Goal: Task Accomplishment & Management: Use online tool/utility

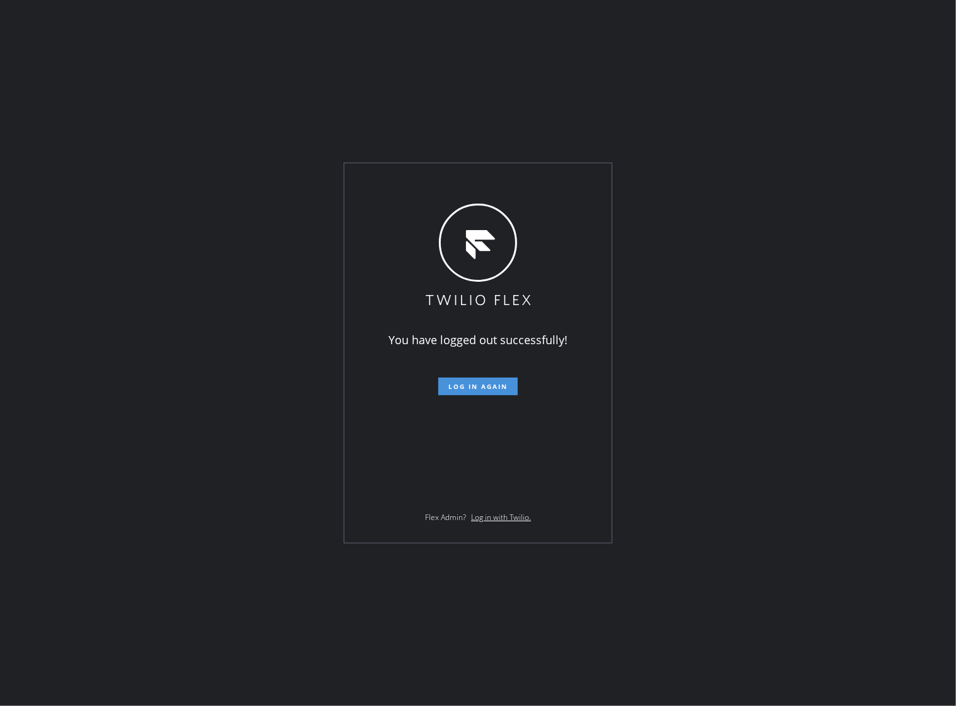
click at [477, 385] on span "Log in again" at bounding box center [477, 386] width 59 height 9
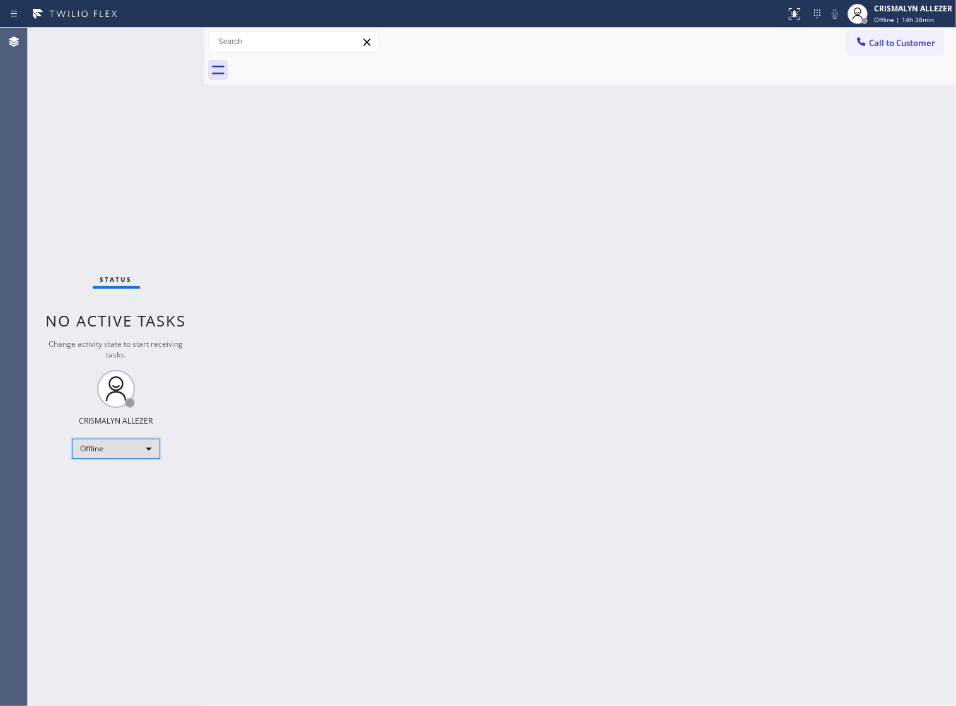
click at [143, 446] on div "Offline" at bounding box center [116, 449] width 88 height 20
click at [136, 499] on li "Unavailable" at bounding box center [116, 498] width 86 height 15
click at [895, 46] on span "Call to Customer" at bounding box center [902, 42] width 66 height 11
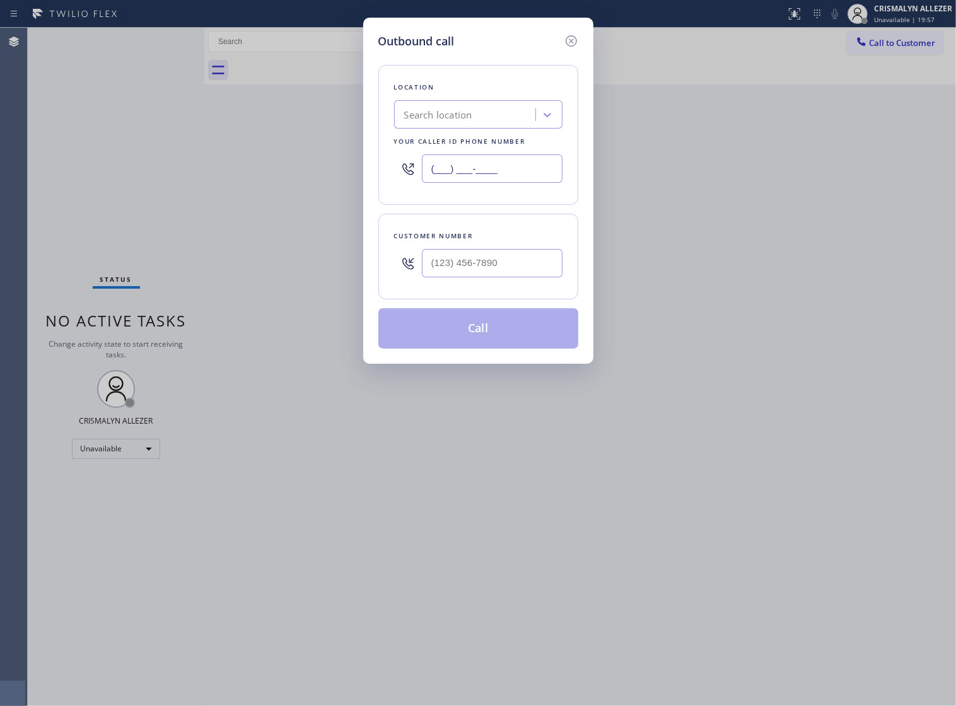
click at [525, 182] on input "(___) ___-____" at bounding box center [492, 168] width 141 height 28
paste input "323) 521-5745"
type input "[PHONE_NUMBER]"
click at [489, 277] on input "(___) ___-____" at bounding box center [492, 263] width 141 height 28
paste input "323) 933-2386"
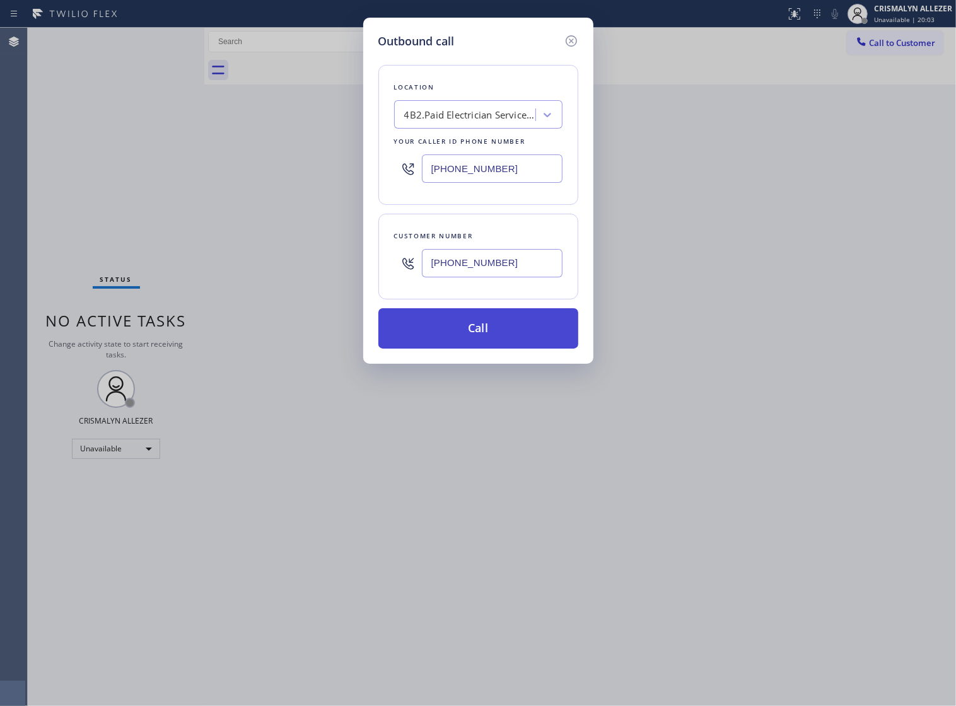
type input "[PHONE_NUMBER]"
click at [479, 349] on button "Call" at bounding box center [478, 328] width 200 height 40
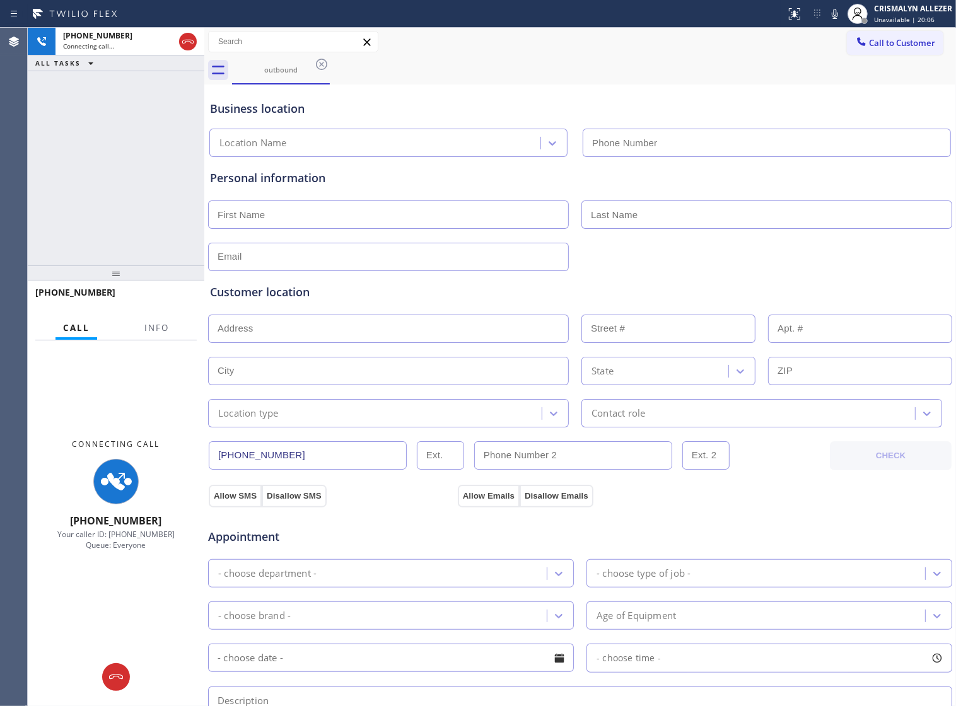
type input "[PHONE_NUMBER]"
click at [147, 322] on span "Info" at bounding box center [156, 327] width 25 height 11
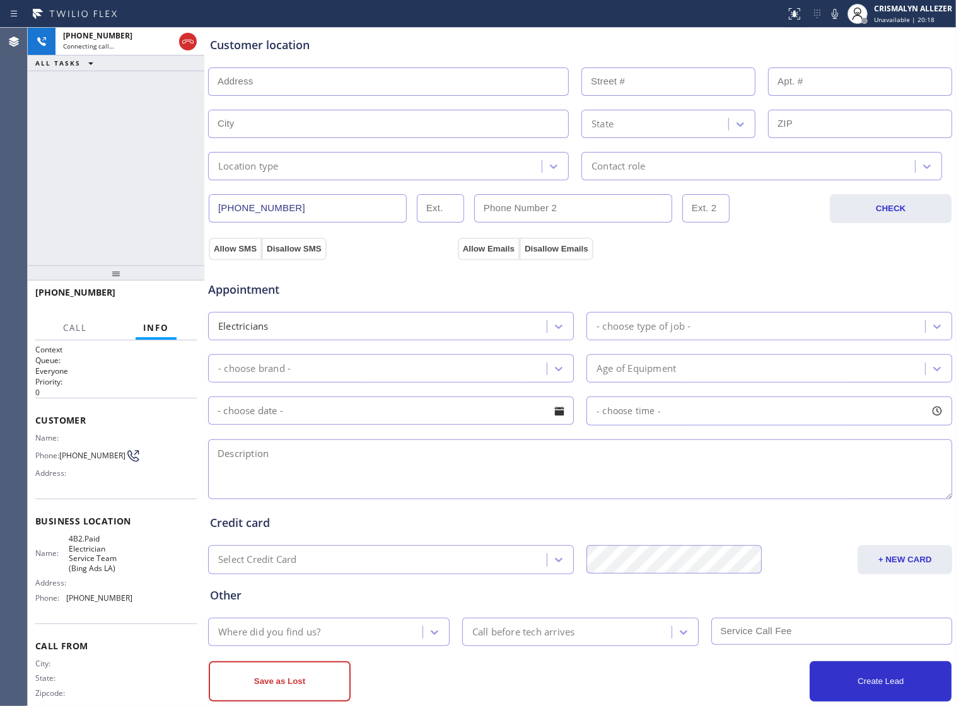
scroll to position [284, 0]
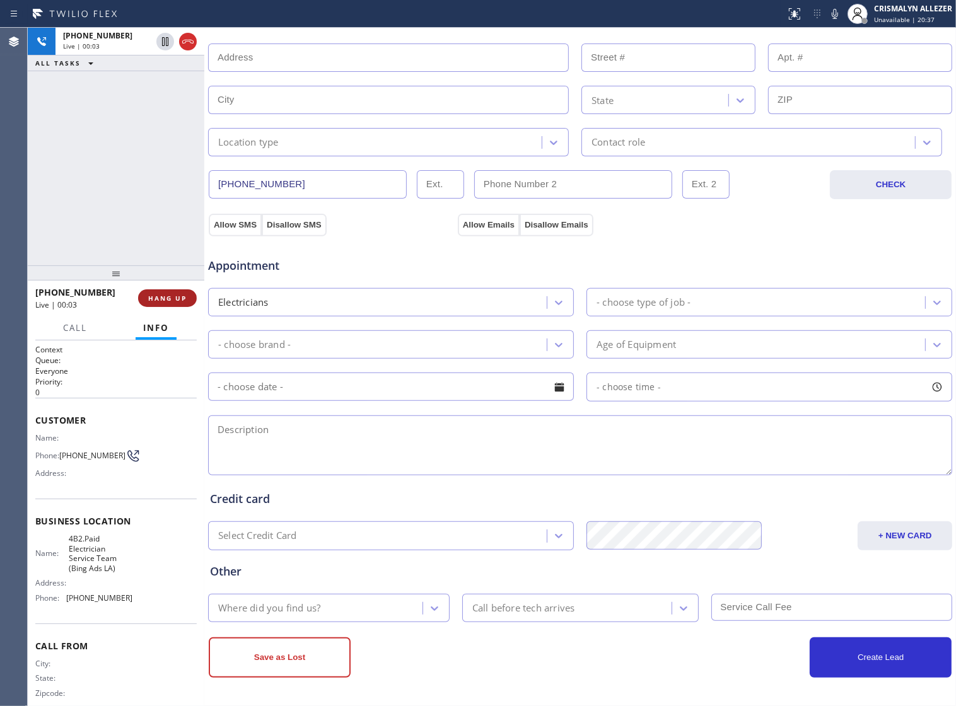
click at [152, 306] on button "HANG UP" at bounding box center [167, 298] width 59 height 18
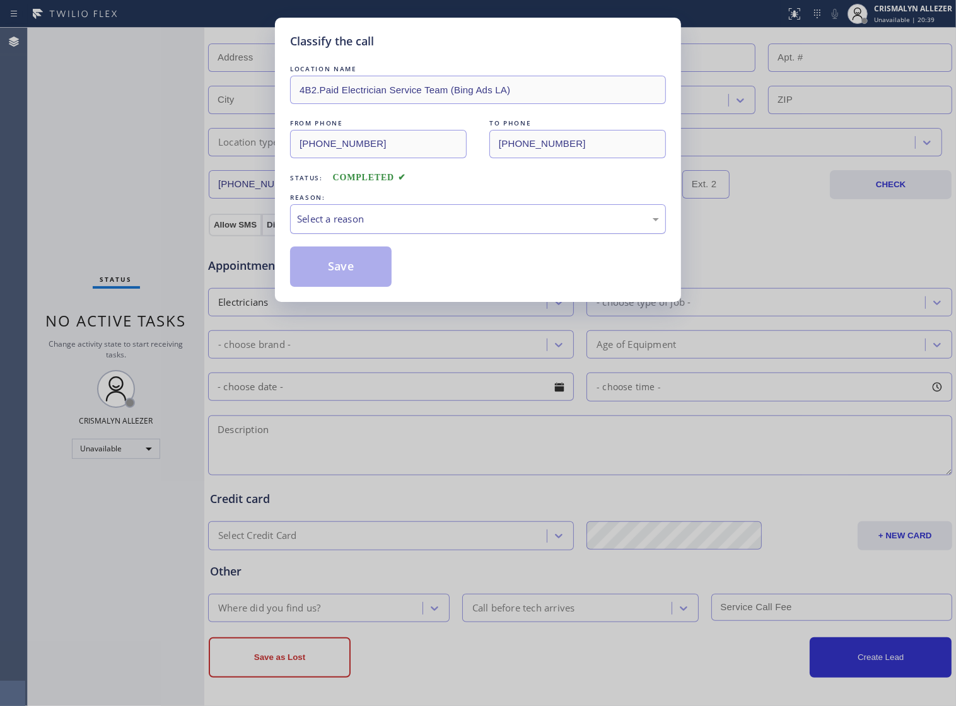
click at [485, 226] on div "Select a reason" at bounding box center [478, 219] width 362 height 15
click at [392, 278] on div "Save" at bounding box center [478, 267] width 376 height 40
click at [347, 286] on button "Save" at bounding box center [341, 267] width 102 height 40
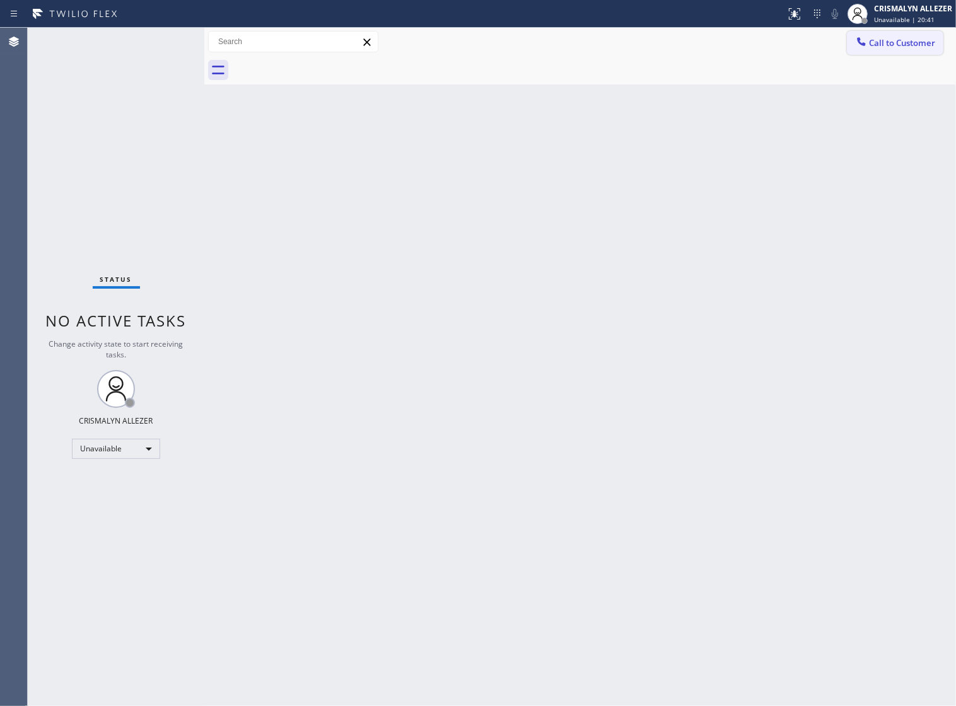
click at [896, 39] on span "Call to Customer" at bounding box center [902, 42] width 66 height 11
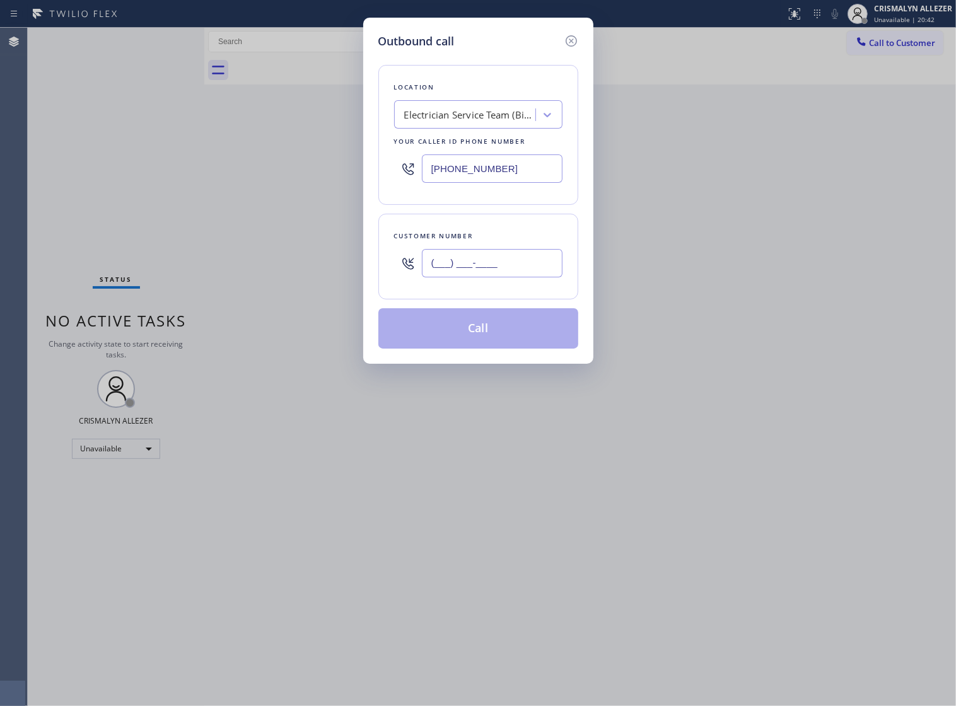
click at [514, 270] on input "(___) ___-____" at bounding box center [492, 263] width 141 height 28
paste input "323) 933-2386"
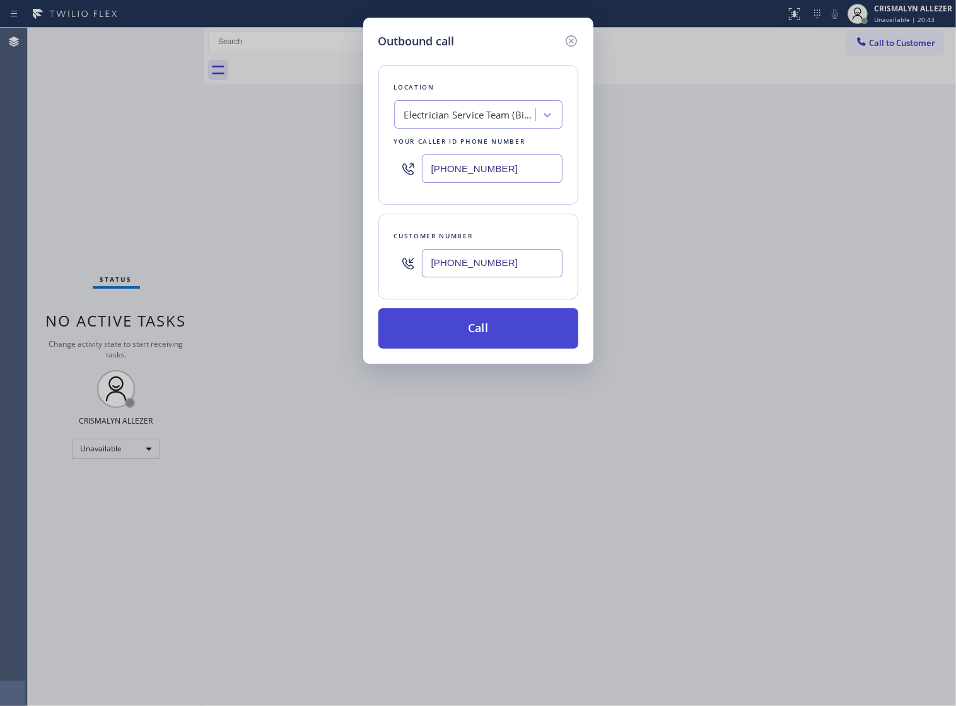
type input "[PHONE_NUMBER]"
click at [486, 349] on button "Call" at bounding box center [478, 328] width 200 height 40
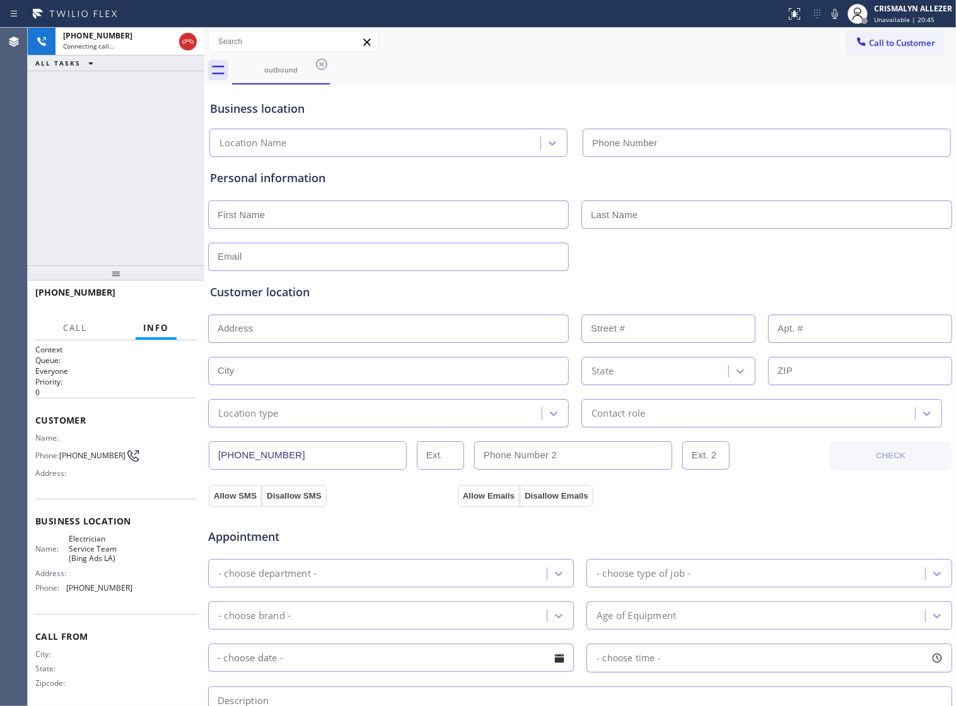
type input "[PHONE_NUMBER]"
click at [161, 303] on button "HANG UP" at bounding box center [167, 298] width 59 height 18
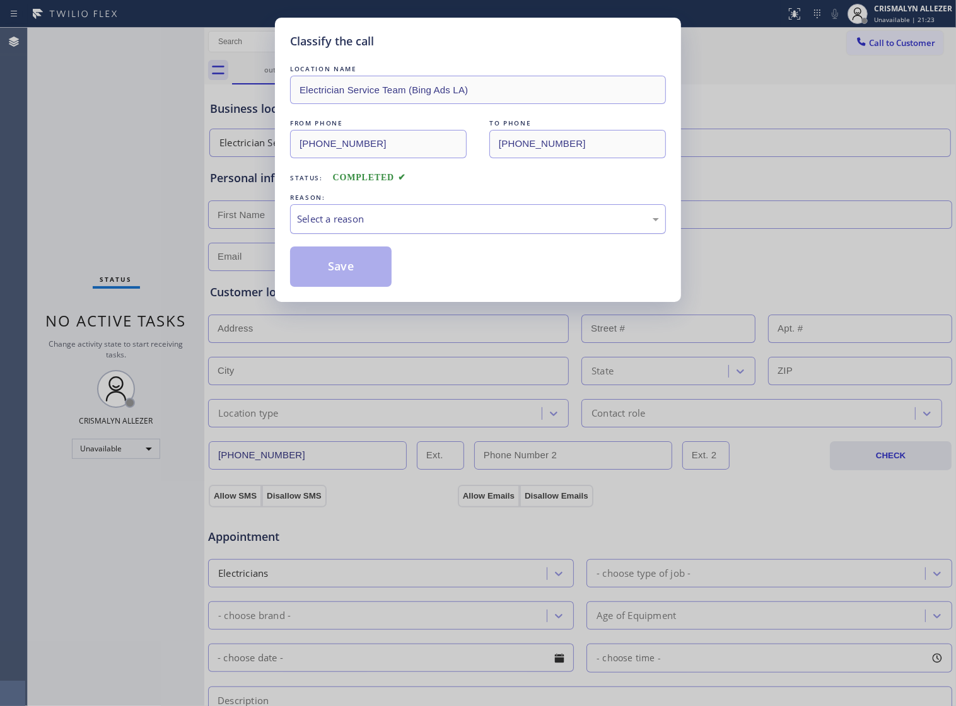
click at [456, 226] on div "Select a reason" at bounding box center [478, 219] width 362 height 15
click at [357, 275] on button "Save" at bounding box center [341, 267] width 102 height 40
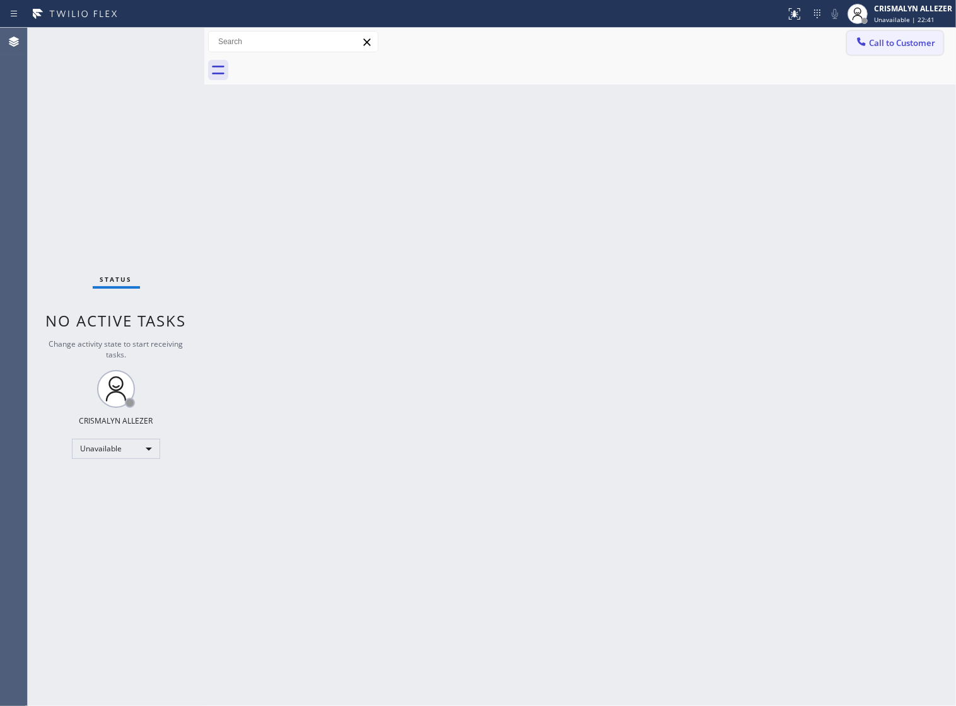
click at [869, 48] on span "Call to Customer" at bounding box center [902, 42] width 66 height 11
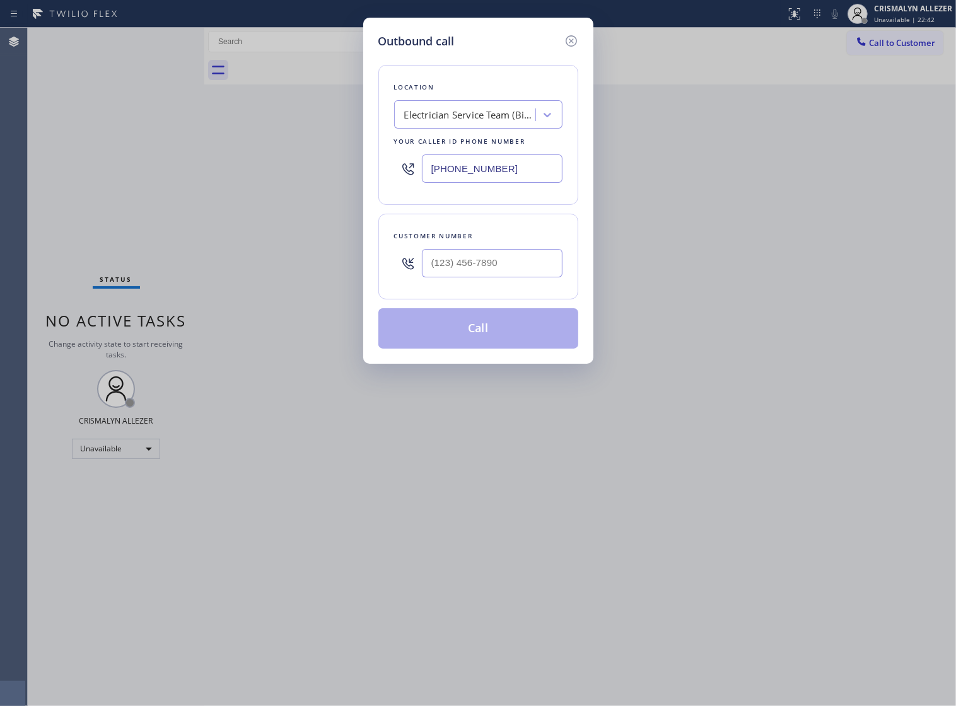
click at [222, 170] on div "Outbound call Location Electrician Service Team (Bing Ads LA) Your caller id ph…" at bounding box center [478, 353] width 956 height 706
paste input "562) 217-4049"
type input "[PHONE_NUMBER]"
click at [504, 274] on input "(___) ___-____" at bounding box center [492, 263] width 141 height 28
paste input "562) 307-5140"
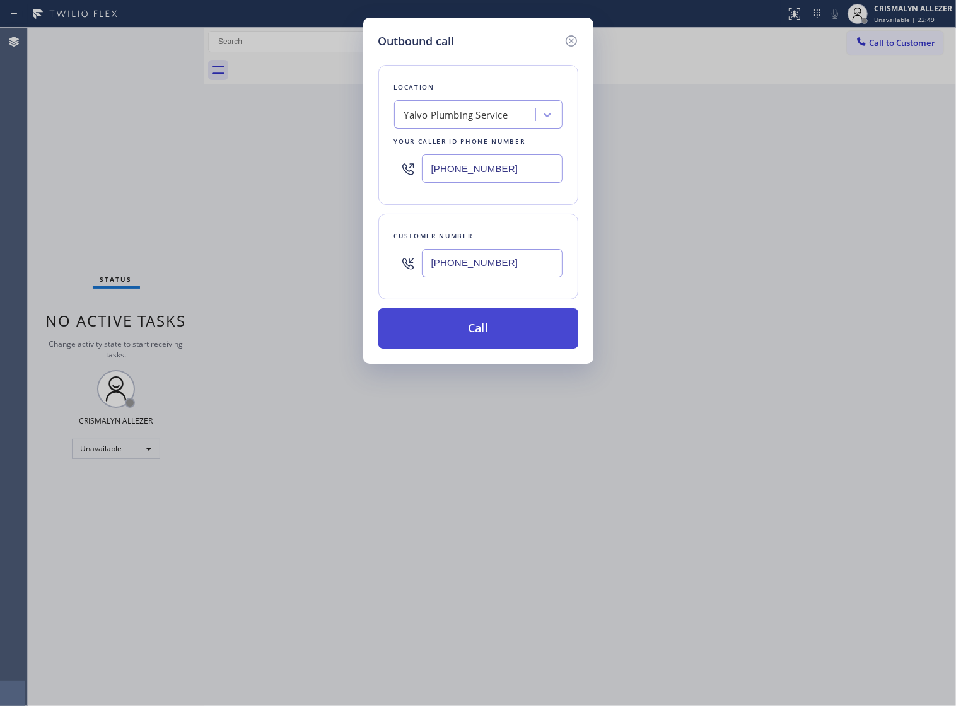
type input "[PHONE_NUMBER]"
click at [483, 338] on button "Call" at bounding box center [478, 328] width 200 height 40
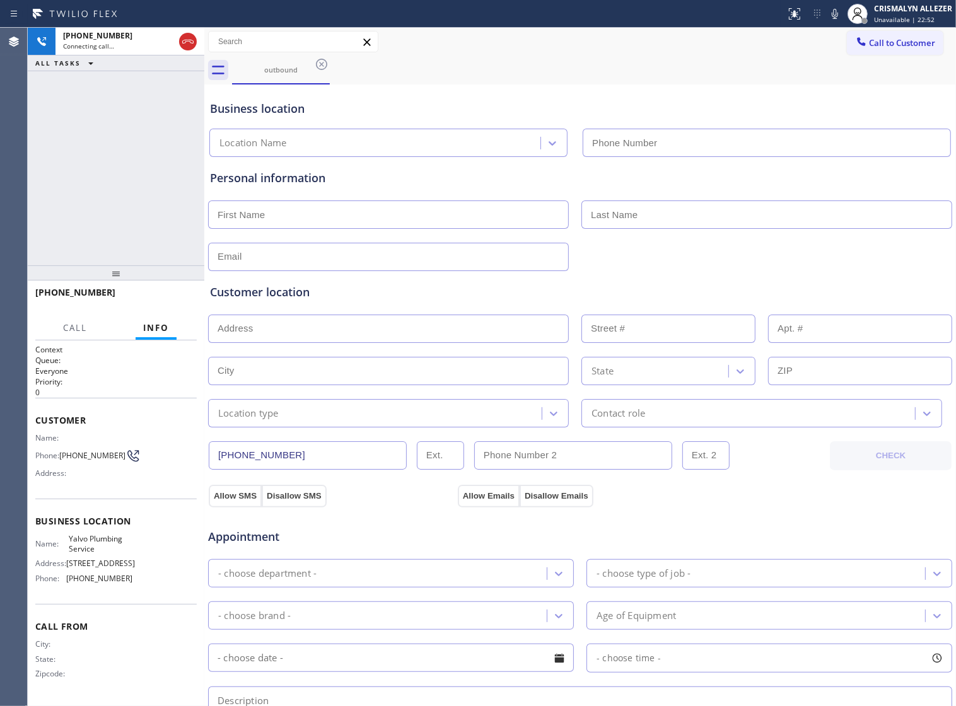
type input "[PHONE_NUMBER]"
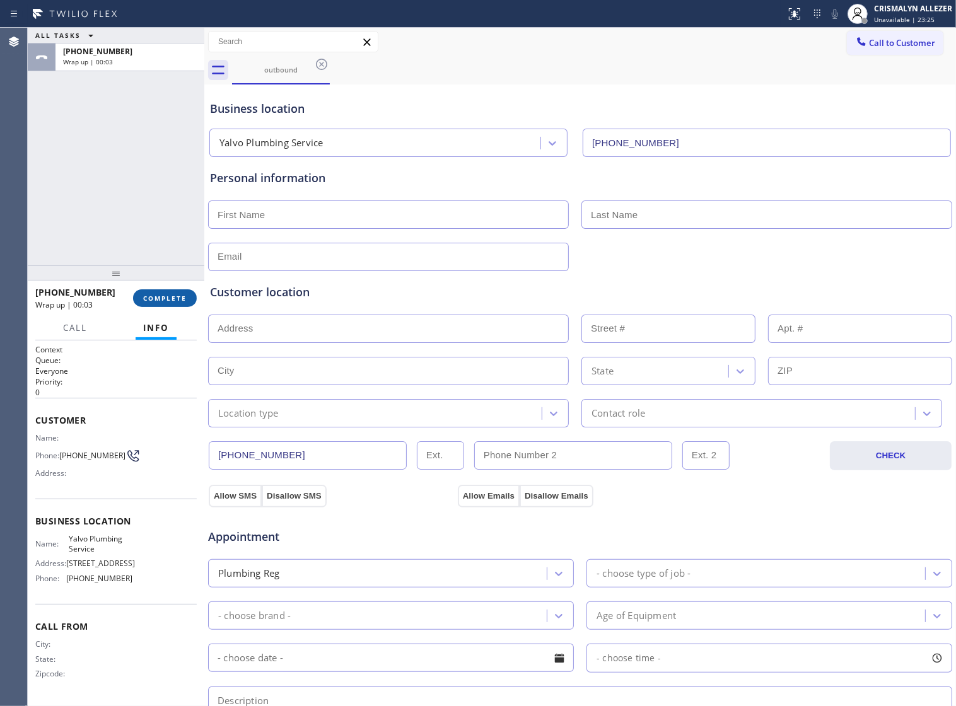
click at [165, 294] on span "COMPLETE" at bounding box center [165, 298] width 44 height 9
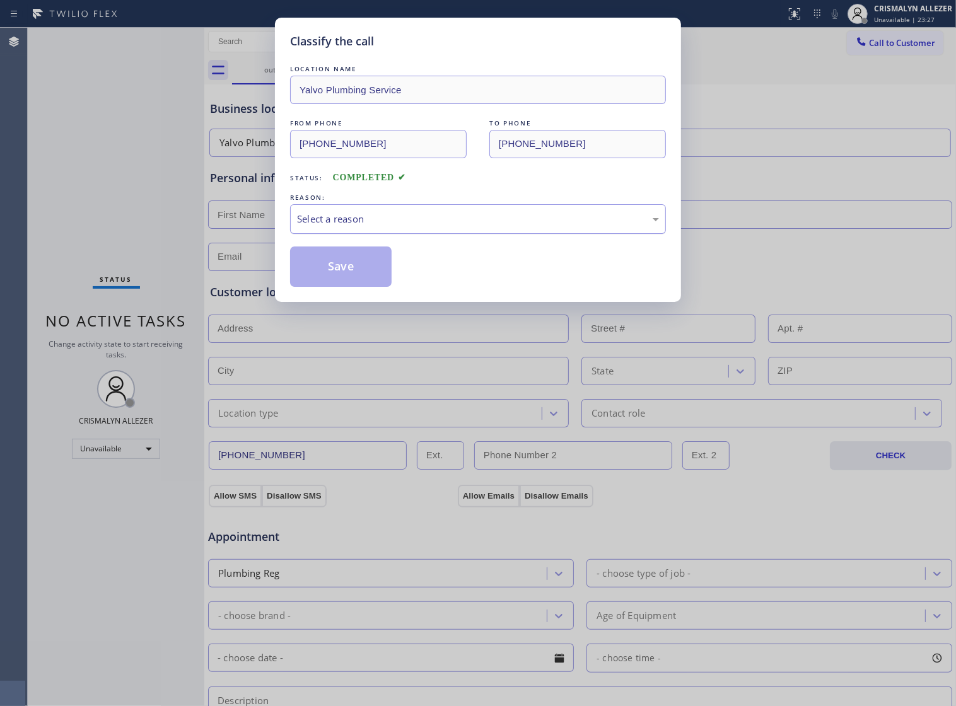
click at [489, 226] on div "Select a reason" at bounding box center [478, 219] width 362 height 15
click at [347, 281] on button "Save" at bounding box center [341, 267] width 102 height 40
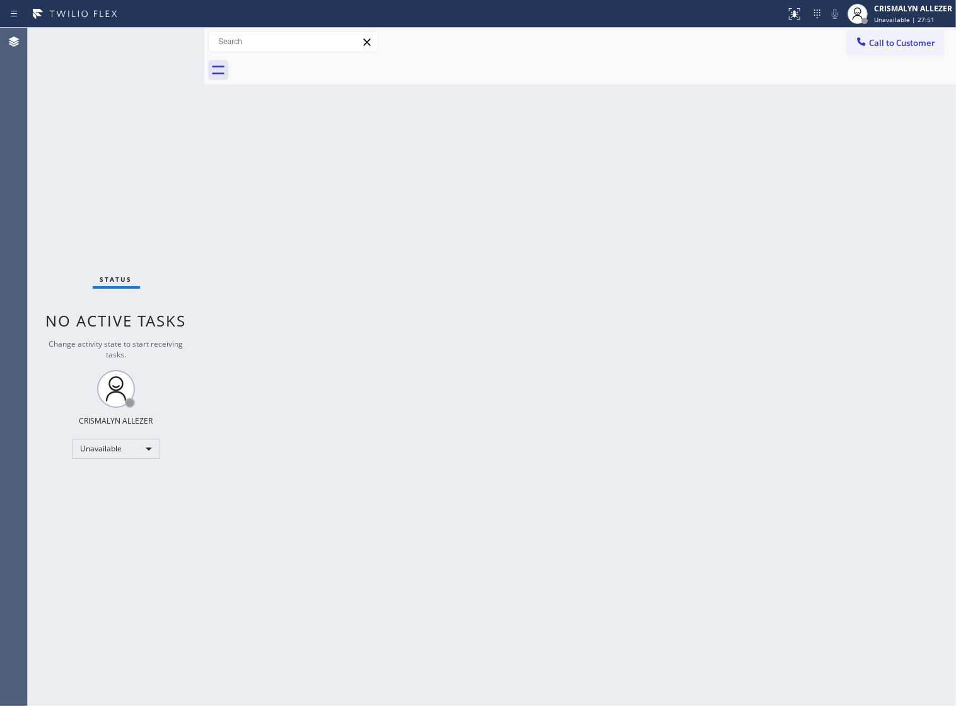
drag, startPoint x: 518, startPoint y: 359, endPoint x: 536, endPoint y: 340, distance: 26.3
click at [518, 359] on div "Back to Dashboard Change Sender ID Customers Technicians Select a contact Outbo…" at bounding box center [580, 367] width 752 height 678
click at [622, 216] on div "Back to Dashboard Change Sender ID Customers Technicians Select a contact Outbo…" at bounding box center [580, 367] width 752 height 678
click at [880, 54] on button "Call to Customer" at bounding box center [895, 43] width 96 height 24
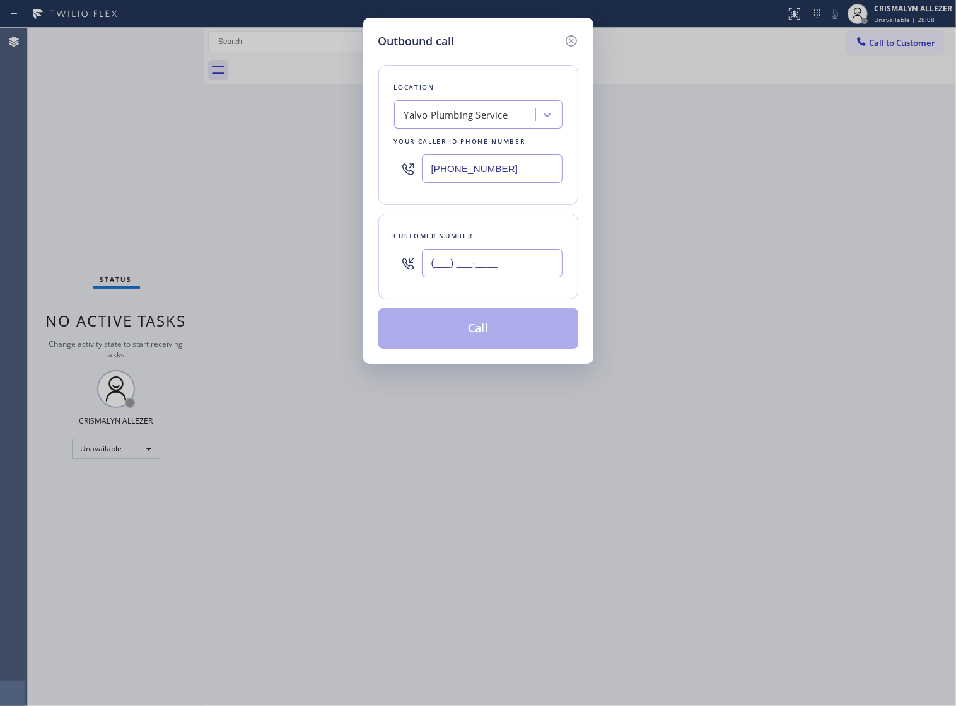
click at [527, 273] on input "(___) ___-____" at bounding box center [492, 263] width 141 height 28
paste input "415) 533-2199"
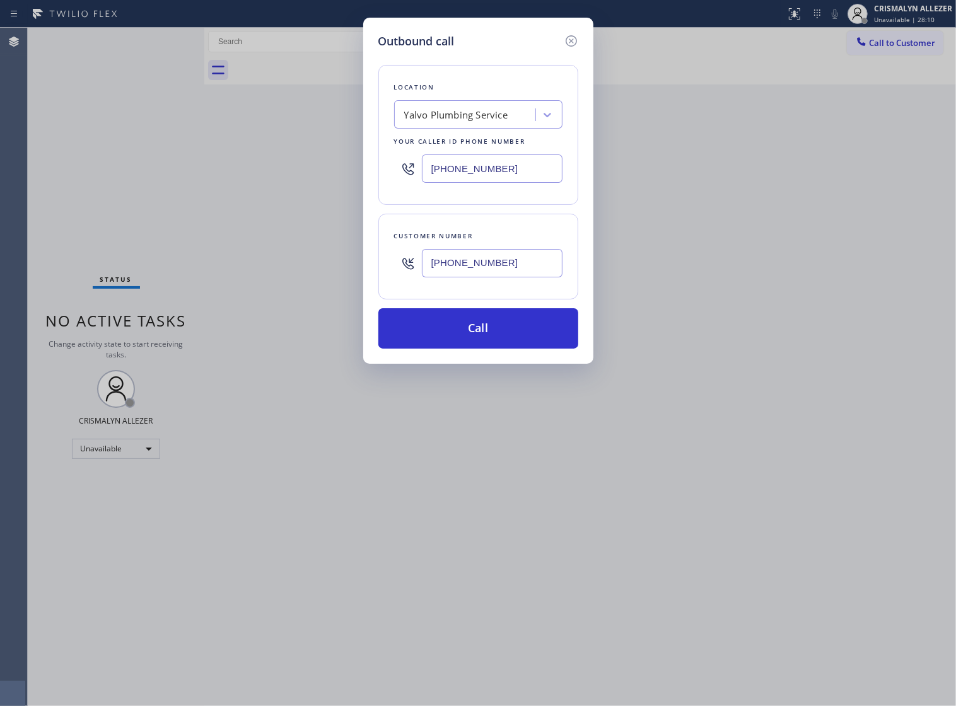
type input "[PHONE_NUMBER]"
click at [451, 126] on div "Yalvo Plumbing Service" at bounding box center [466, 115] width 137 height 22
paste input "United Air Duct Cleaning"
type input "United Air Duct Cleaning"
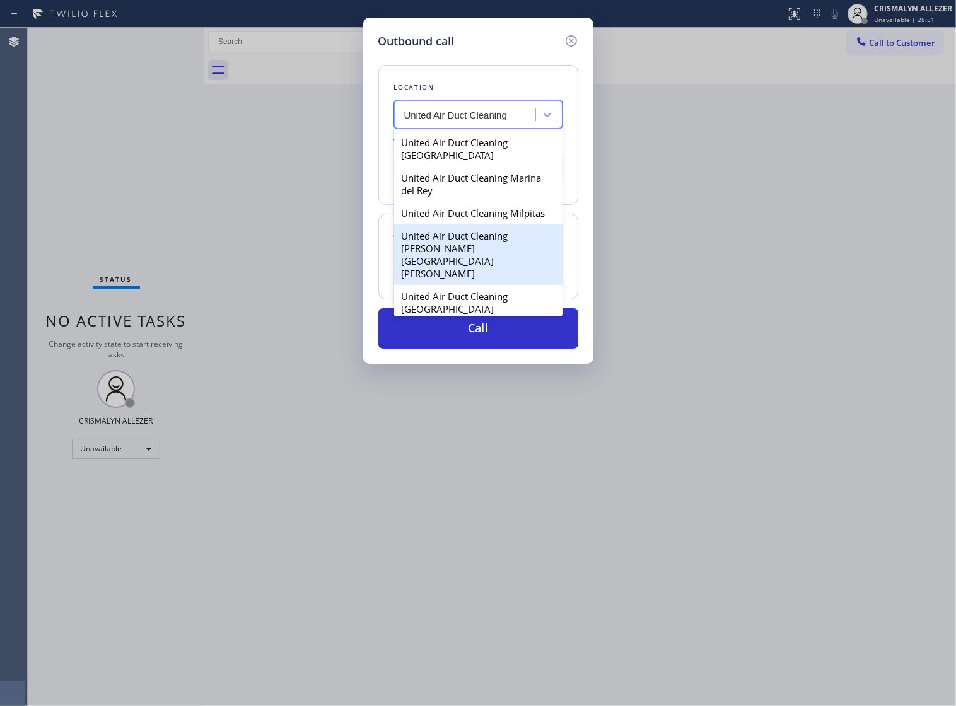
scroll to position [950, 0]
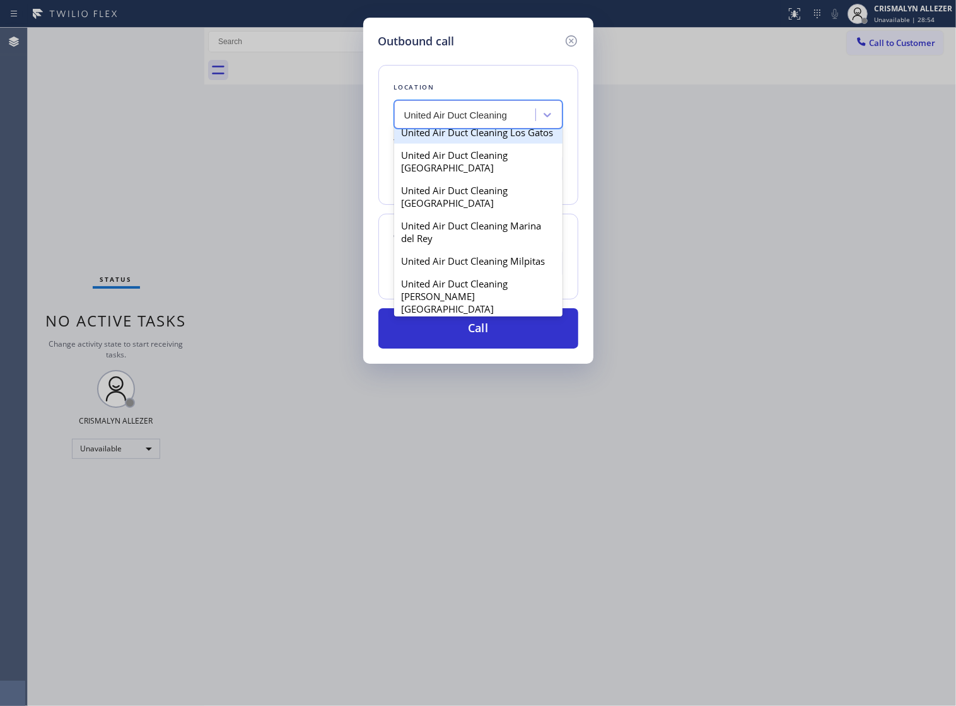
click at [489, 144] on div "United Air Duct Cleaning Los Gatos" at bounding box center [478, 132] width 168 height 23
type input "[PHONE_NUMBER]"
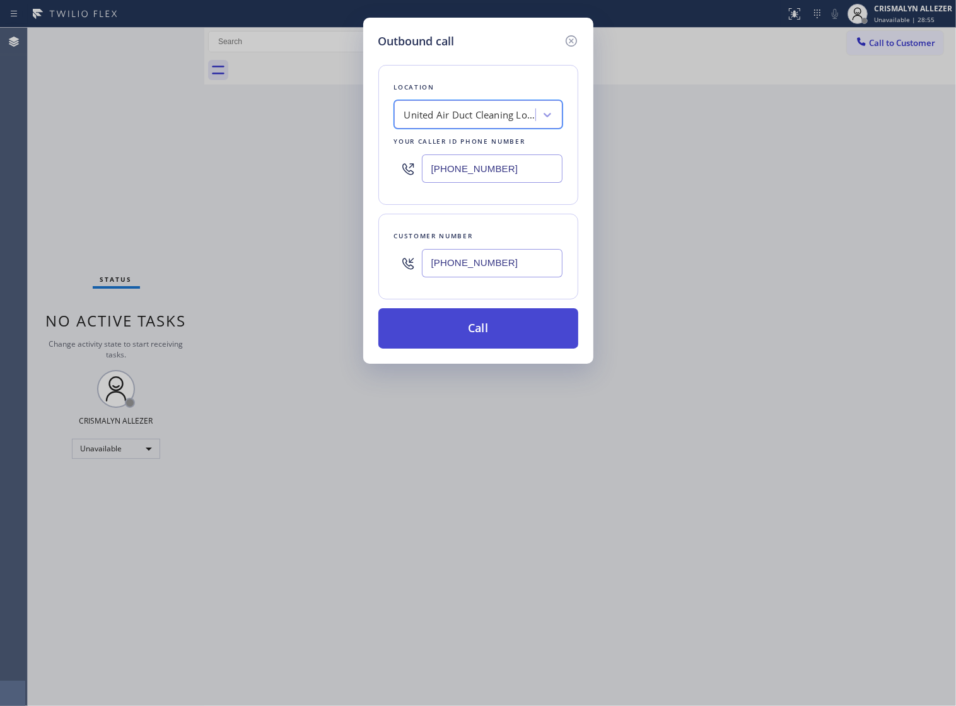
click at [485, 349] on button "Call" at bounding box center [478, 328] width 200 height 40
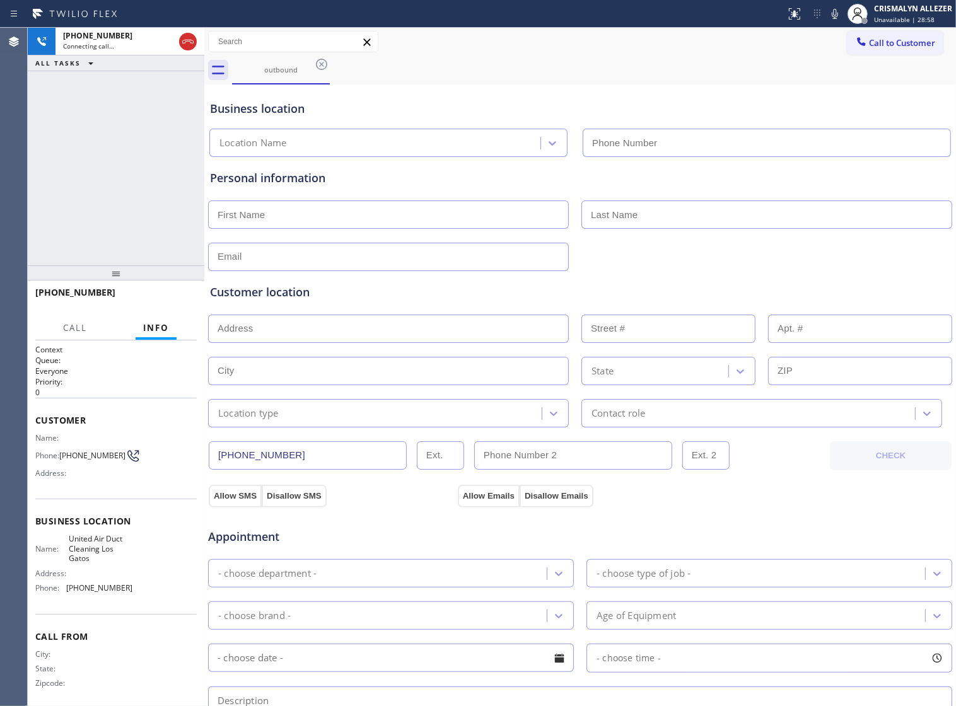
type input "[PHONE_NUMBER]"
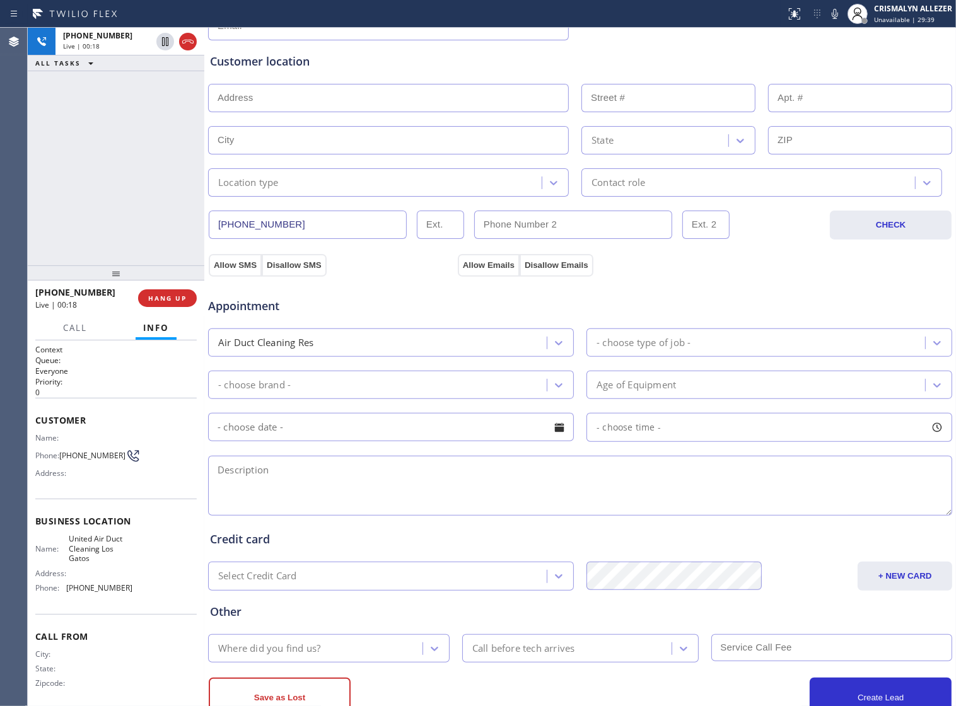
scroll to position [236, 0]
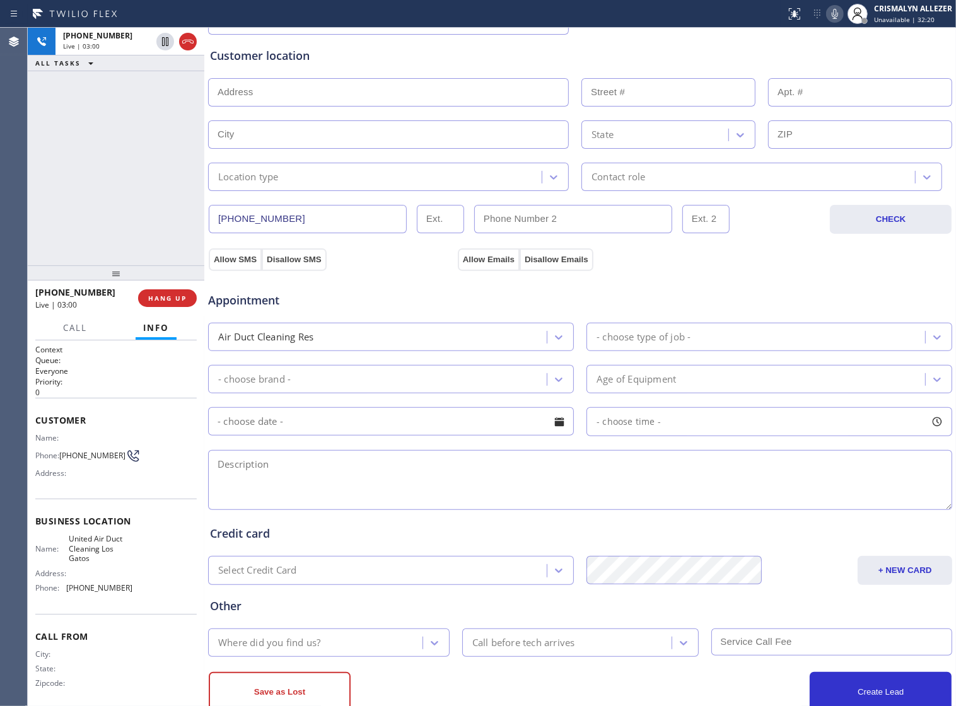
click at [835, 13] on icon at bounding box center [834, 13] width 15 height 15
click at [838, 13] on icon at bounding box center [835, 14] width 6 height 10
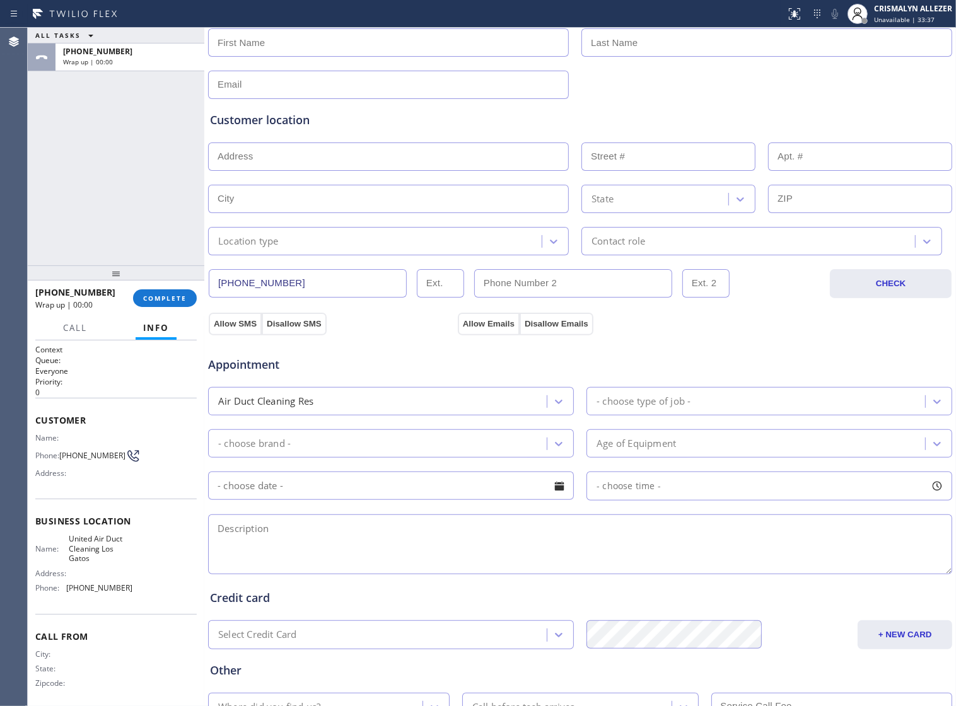
scroll to position [79, 0]
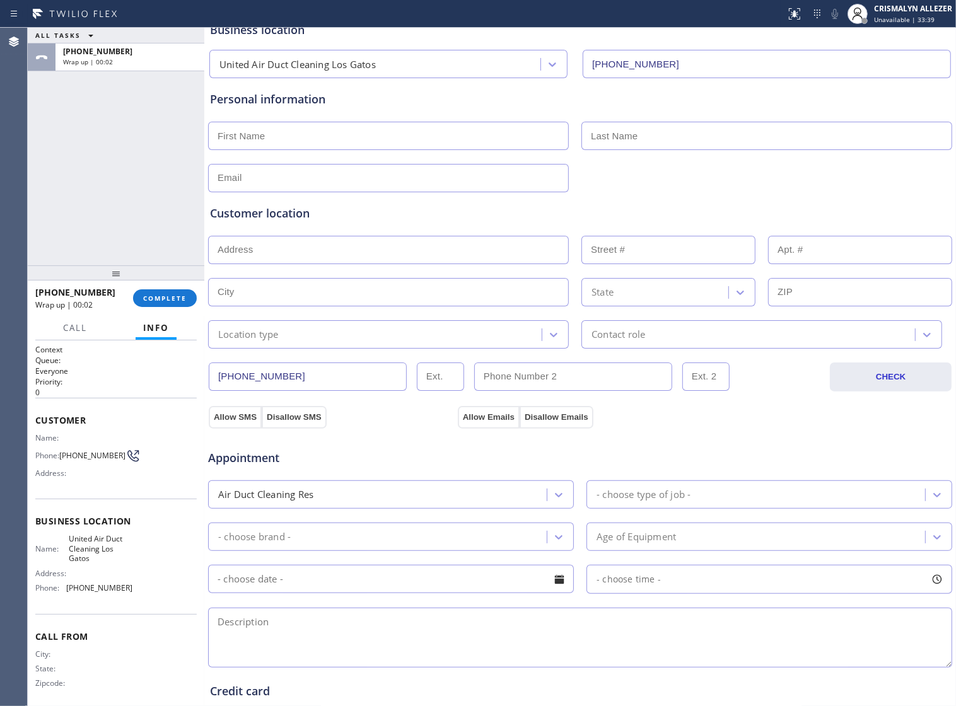
click at [309, 141] on input "text" at bounding box center [388, 136] width 361 height 28
type input "c"
type input "[PERSON_NAME]"
click at [268, 184] on input "text" at bounding box center [388, 178] width 361 height 28
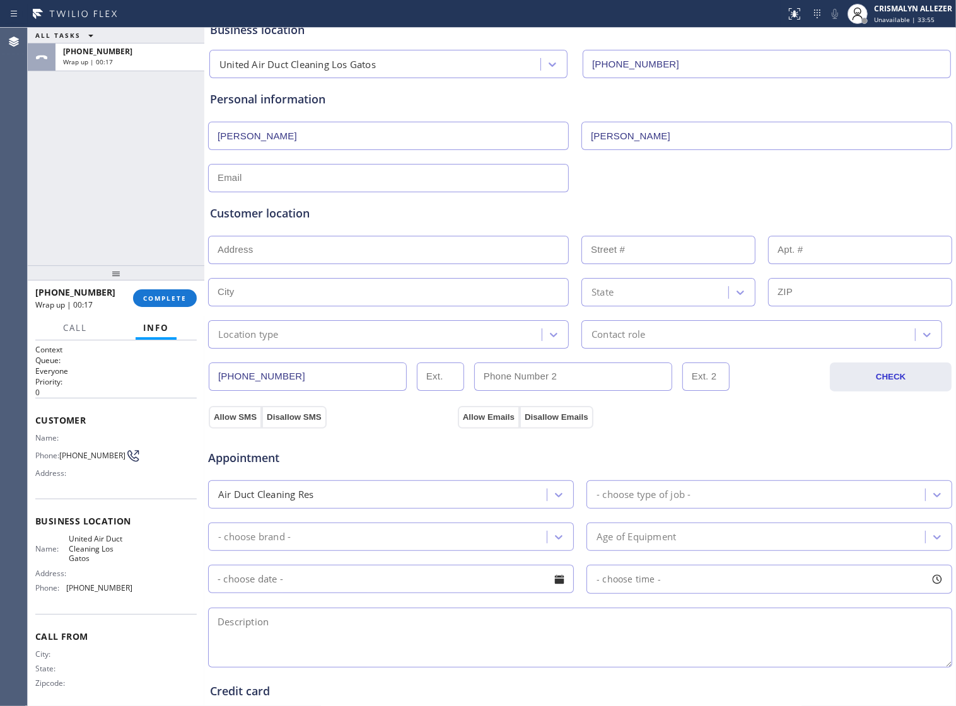
paste input "[EMAIL_ADDRESS][DOMAIN_NAME]"
type input "[EMAIL_ADDRESS][DOMAIN_NAME]"
click at [351, 257] on input "text" at bounding box center [388, 250] width 361 height 28
paste input "[STREET_ADDRESS][PERSON_NAME]"
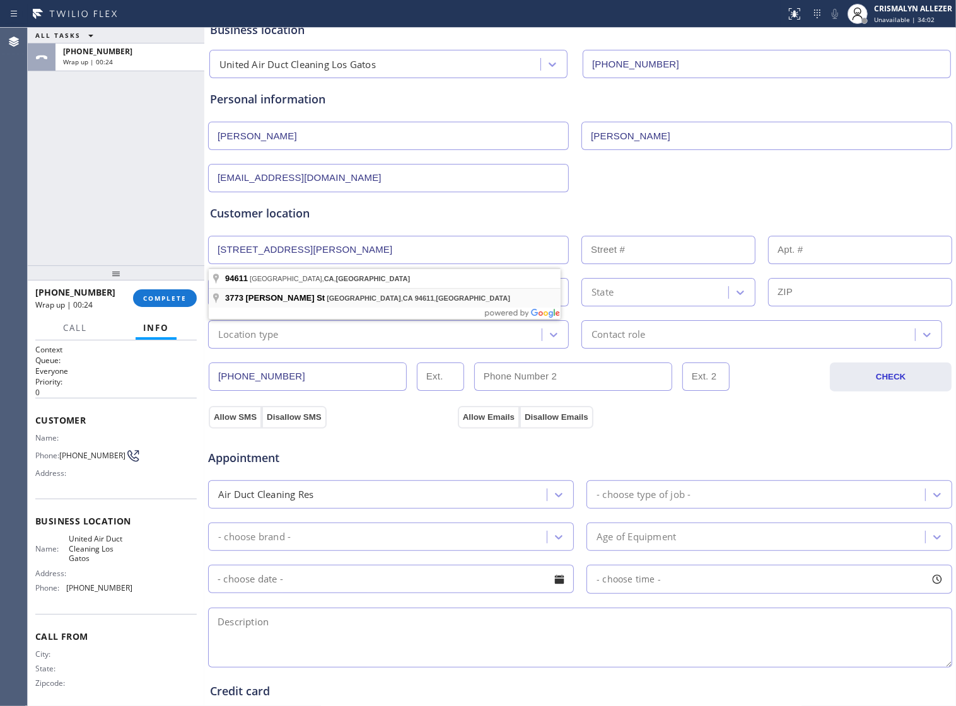
type input "[STREET_ADDRESS][PERSON_NAME]"
type input "3773"
type input "[GEOGRAPHIC_DATA]"
type input "94611"
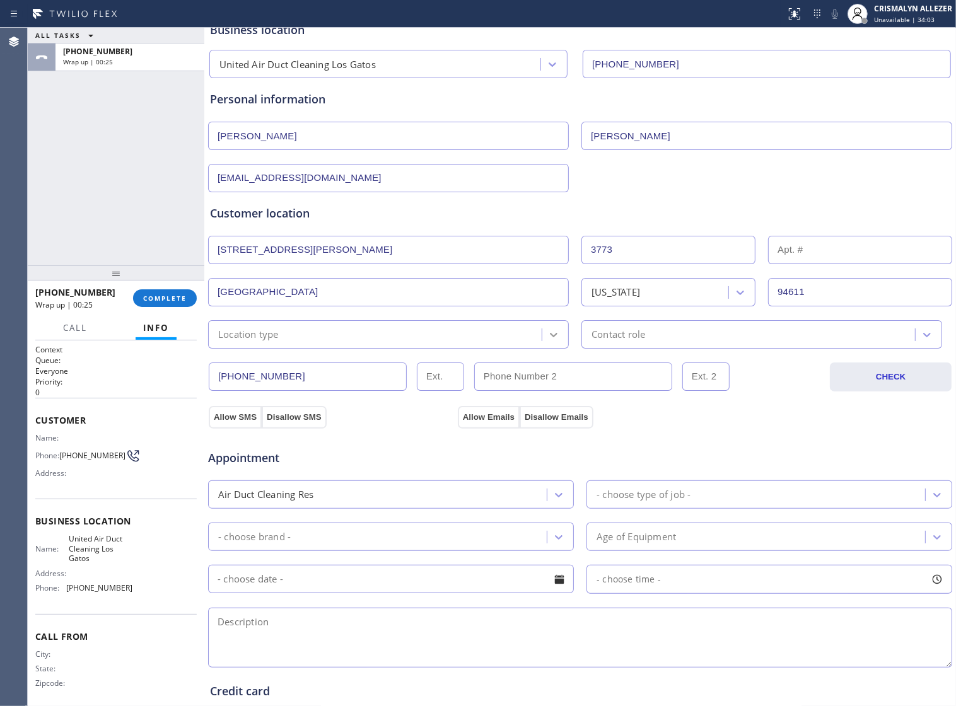
click at [547, 341] on icon at bounding box center [553, 334] width 13 height 13
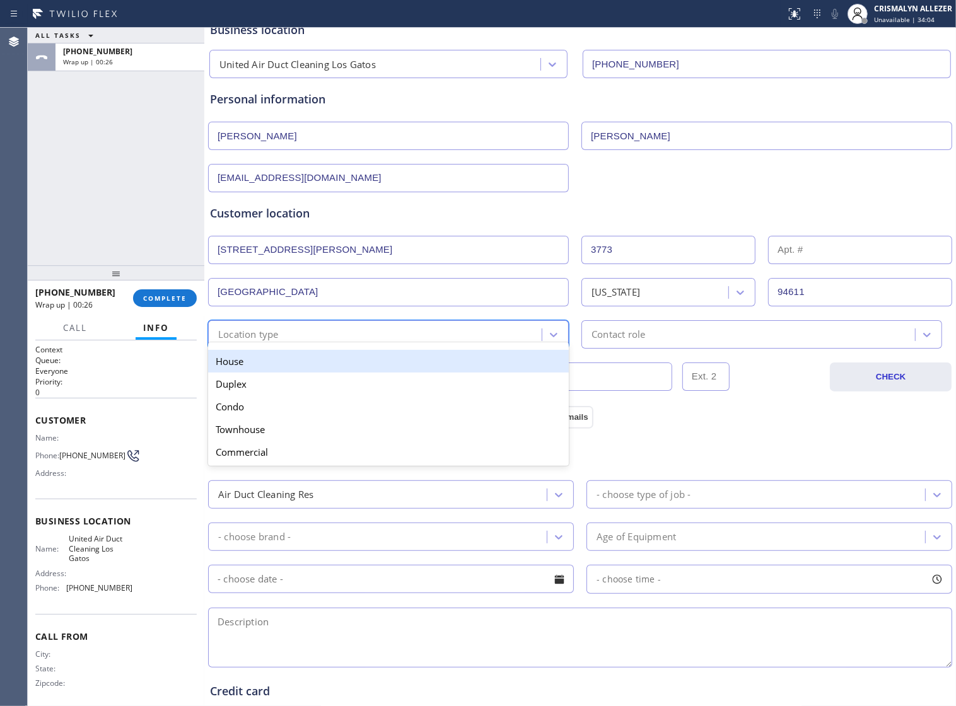
click at [462, 373] on div "House" at bounding box center [388, 361] width 361 height 23
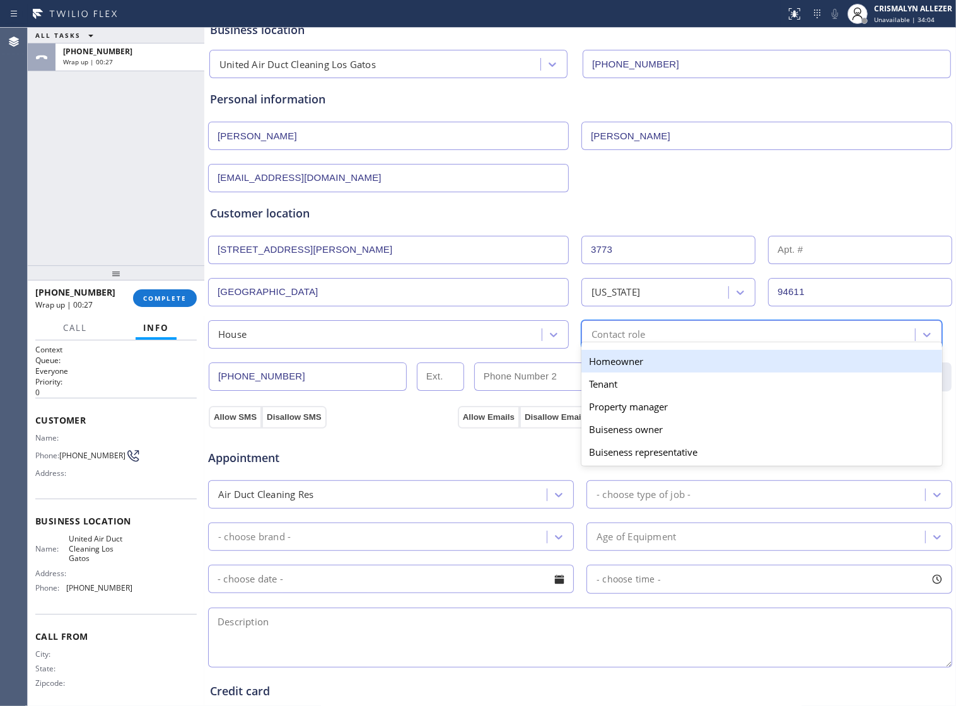
click at [678, 342] on div "Contact role" at bounding box center [750, 334] width 330 height 22
click at [623, 371] on div "Homeowner" at bounding box center [761, 361] width 361 height 23
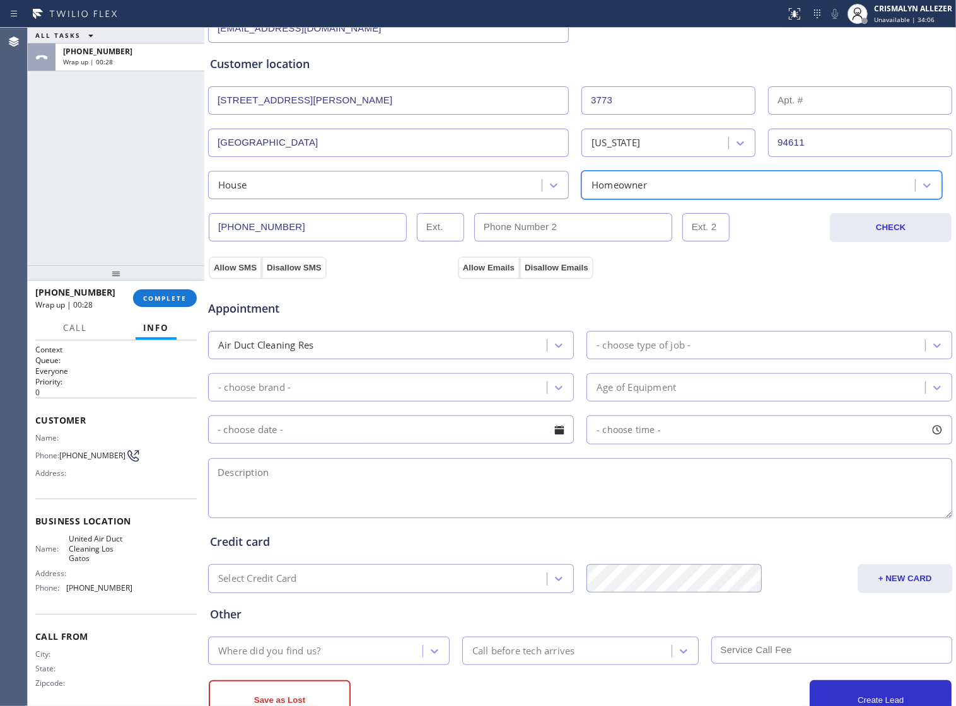
scroll to position [284, 0]
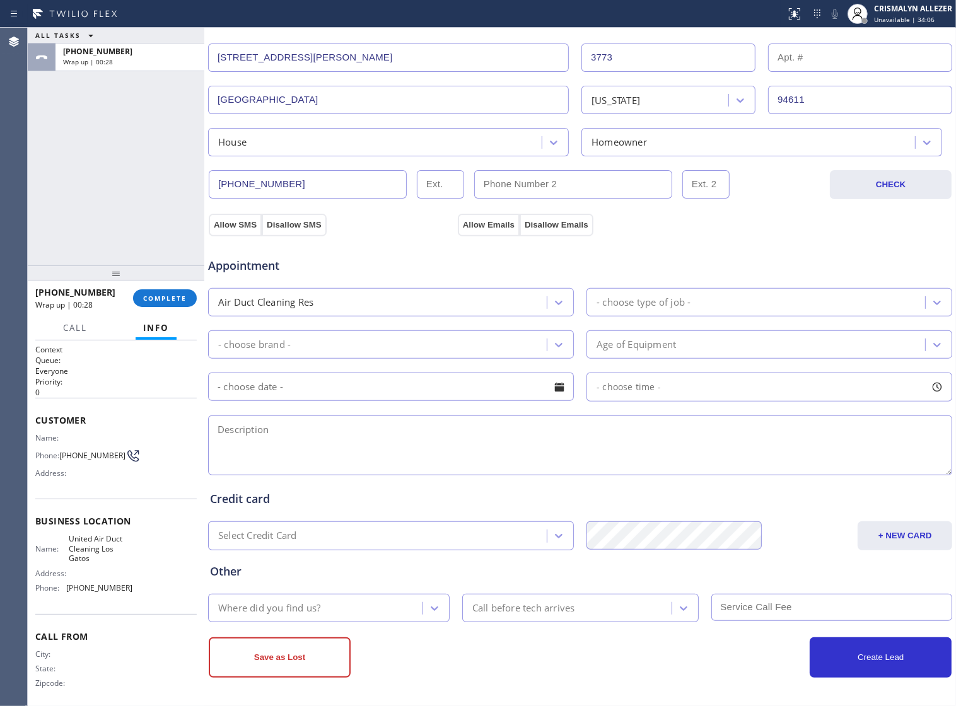
click at [256, 262] on span "Appointment" at bounding box center [331, 265] width 247 height 17
click at [240, 219] on button "Allow SMS" at bounding box center [235, 225] width 53 height 23
click at [499, 219] on button "Allow Emails" at bounding box center [489, 225] width 62 height 23
click at [276, 429] on textarea at bounding box center [580, 446] width 744 height 60
paste textarea "ADC || last time cleaned 3-[DATE] || 1900sqft || [STREET_ADDRESS][PERSON_NAME] …"
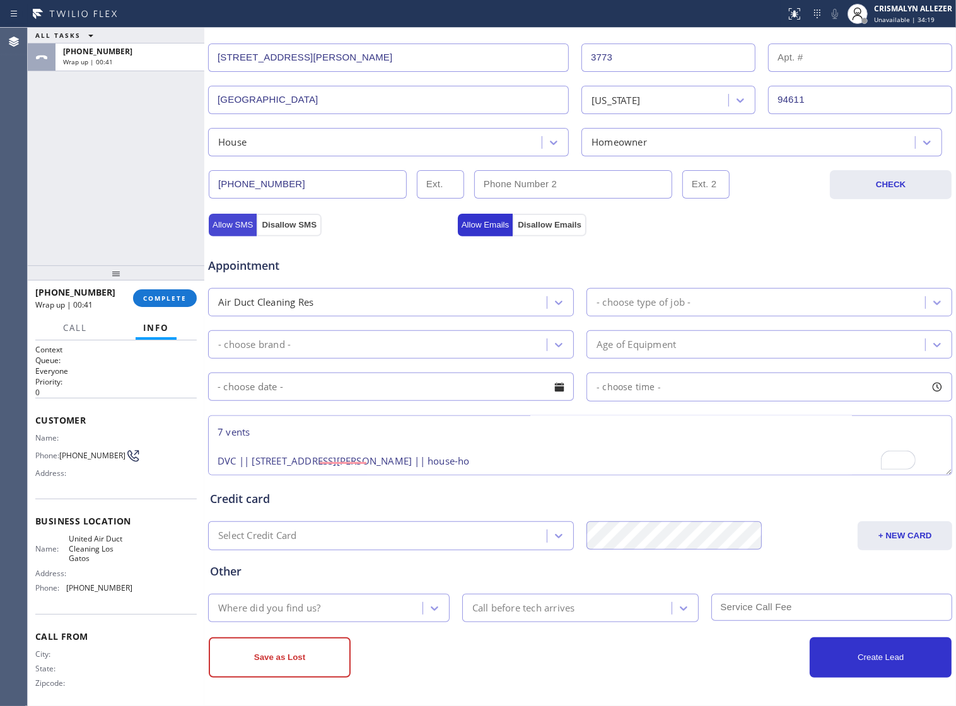
scroll to position [35, 0]
click at [235, 221] on button "Allow SMS" at bounding box center [233, 225] width 48 height 23
click at [484, 222] on button "Allow Emails" at bounding box center [485, 225] width 55 height 23
click at [682, 295] on div "- choose type of job -" at bounding box center [643, 302] width 94 height 15
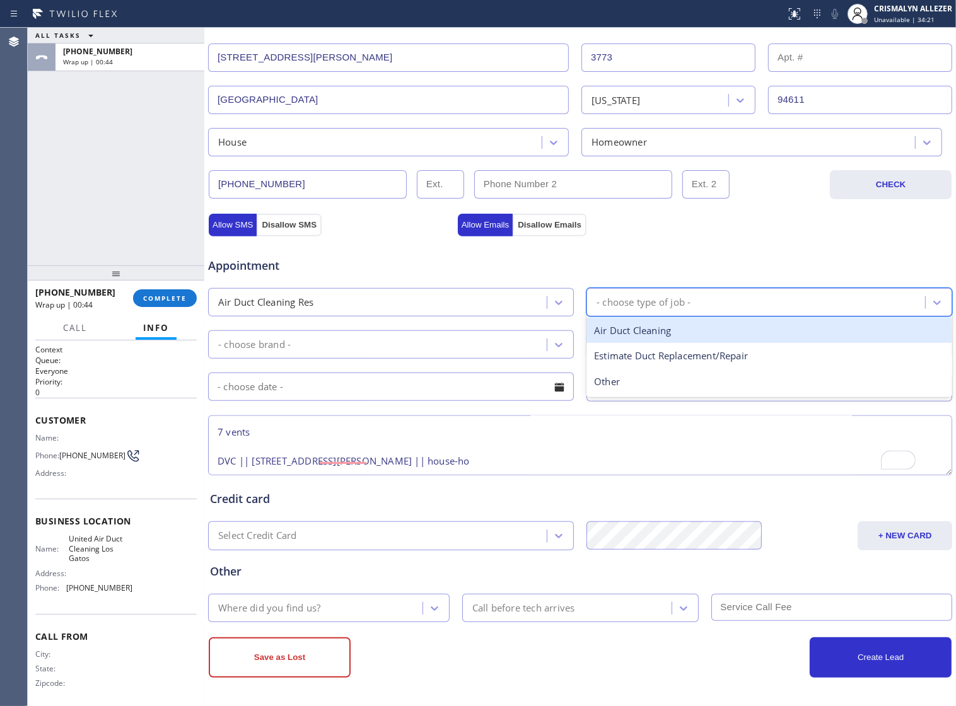
click at [667, 332] on div "Air Duct Cleaning" at bounding box center [769, 331] width 366 height 26
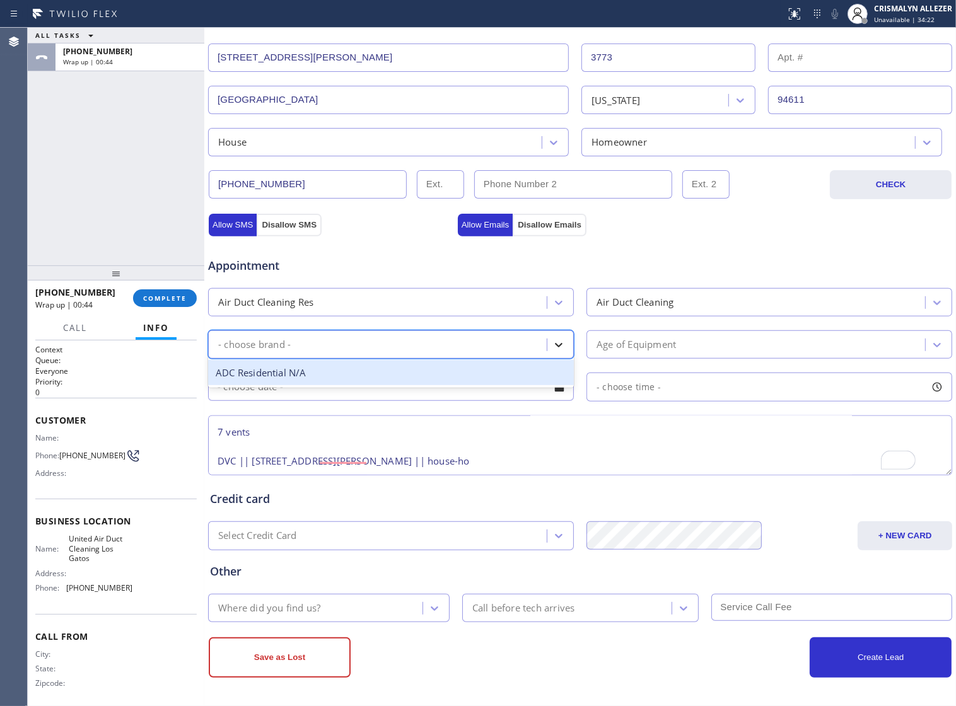
click at [550, 348] on div at bounding box center [558, 345] width 23 height 23
click at [322, 380] on div "ADC Residential N/A" at bounding box center [391, 373] width 366 height 26
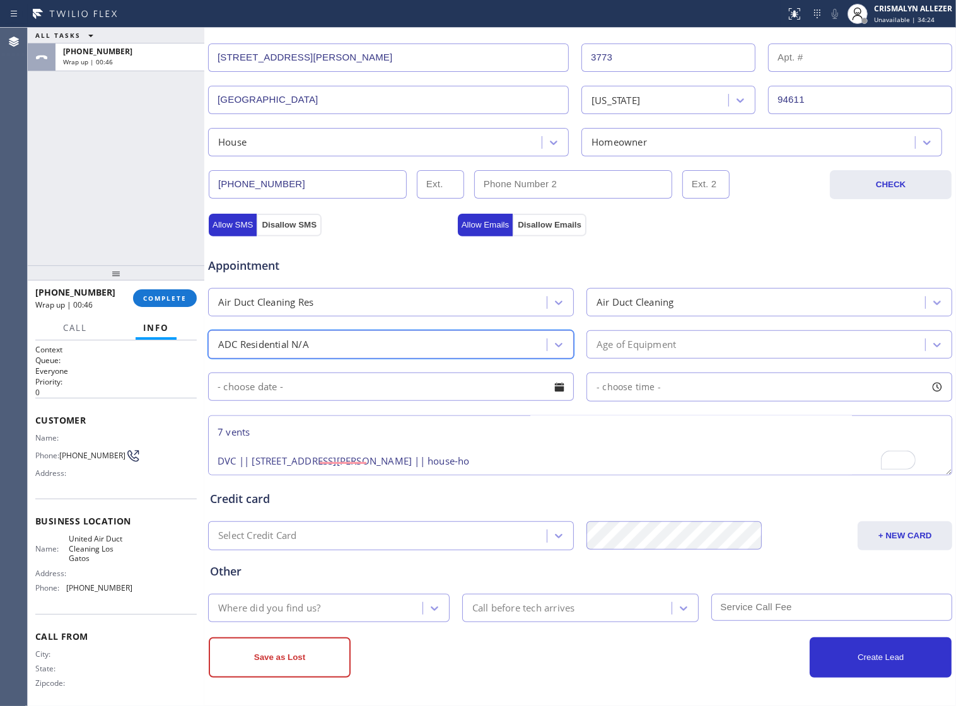
click at [660, 337] on div "Age of Equipment" at bounding box center [635, 344] width 79 height 15
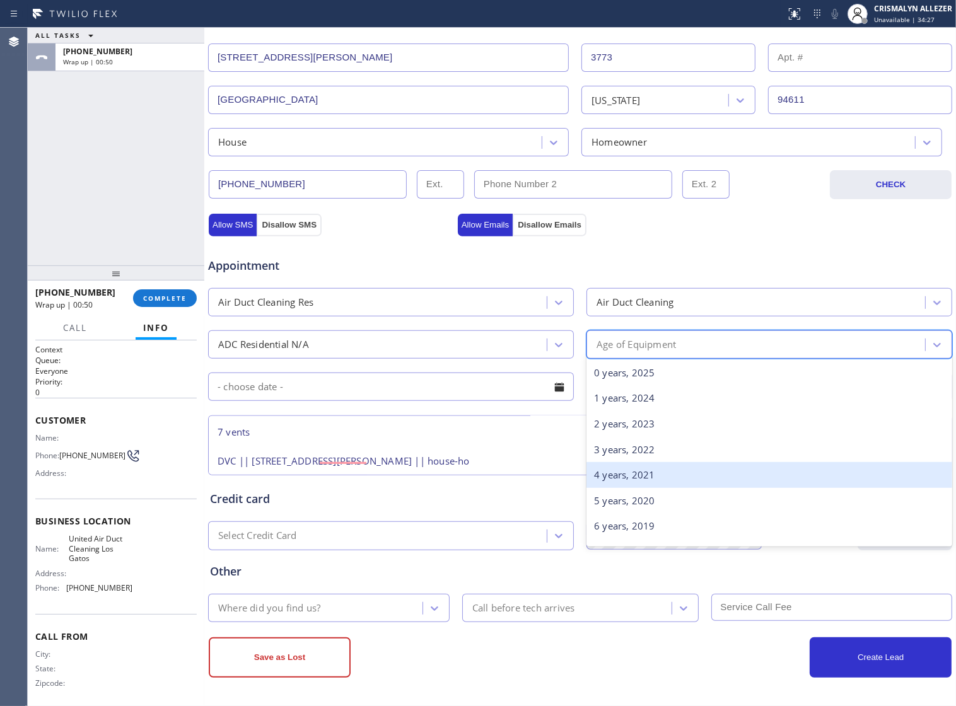
click at [641, 472] on div "4 years, 2021" at bounding box center [769, 475] width 366 height 26
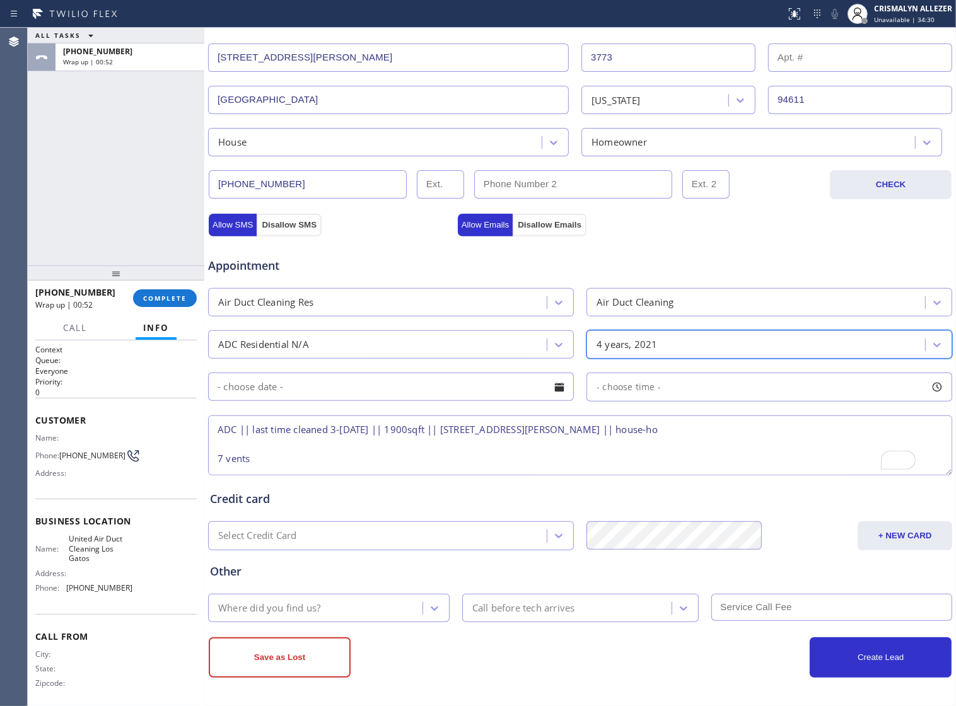
scroll to position [0, 0]
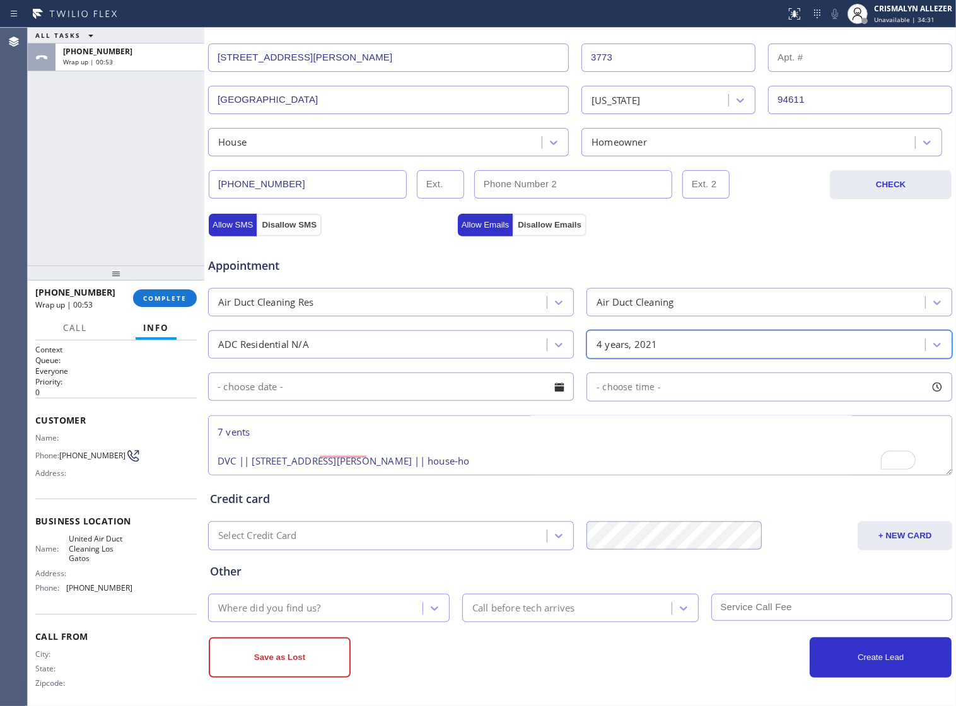
click at [231, 432] on textarea "ADC || last time cleaned 3-[DATE] || 1900sqft || [STREET_ADDRESS][PERSON_NAME] …" at bounding box center [580, 446] width 744 height 60
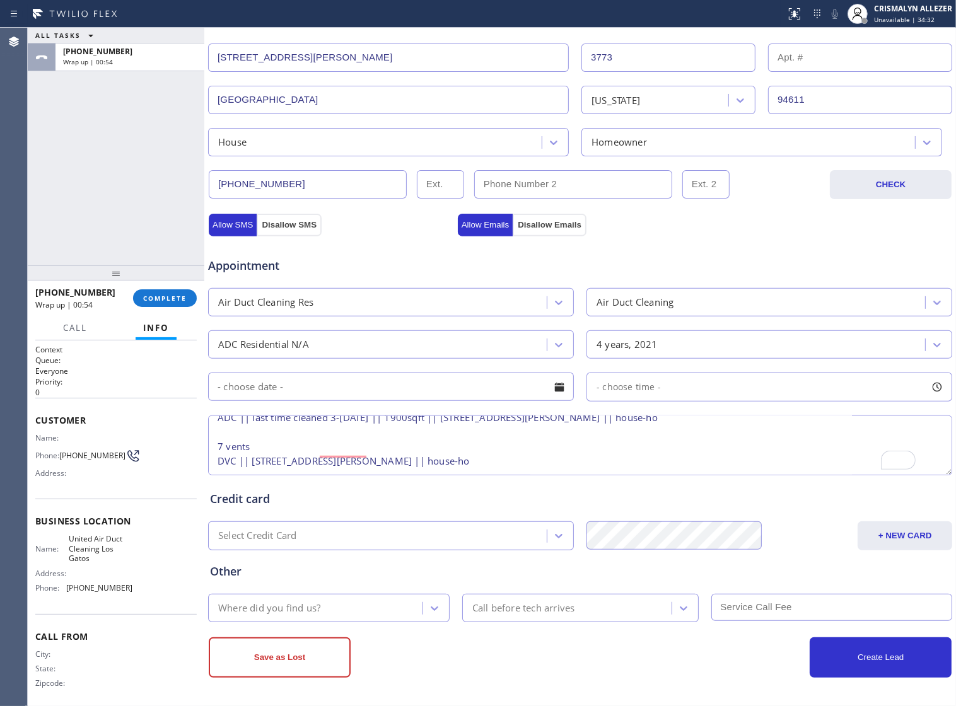
scroll to position [26, 0]
click at [505, 445] on textarea "ADC || last time cleaned 3-[DATE] || 1900sqft || [STREET_ADDRESS][PERSON_NAME] …" at bounding box center [580, 446] width 744 height 60
drag, startPoint x: 63, startPoint y: 540, endPoint x: 128, endPoint y: 560, distance: 68.0
click at [128, 560] on div "Name: United Air Duct Cleaning Los Gatos Address: Phone: [PHONE_NUMBER]" at bounding box center [115, 566] width 161 height 64
copy span "United Air Duct Cleaning Los Gatos"
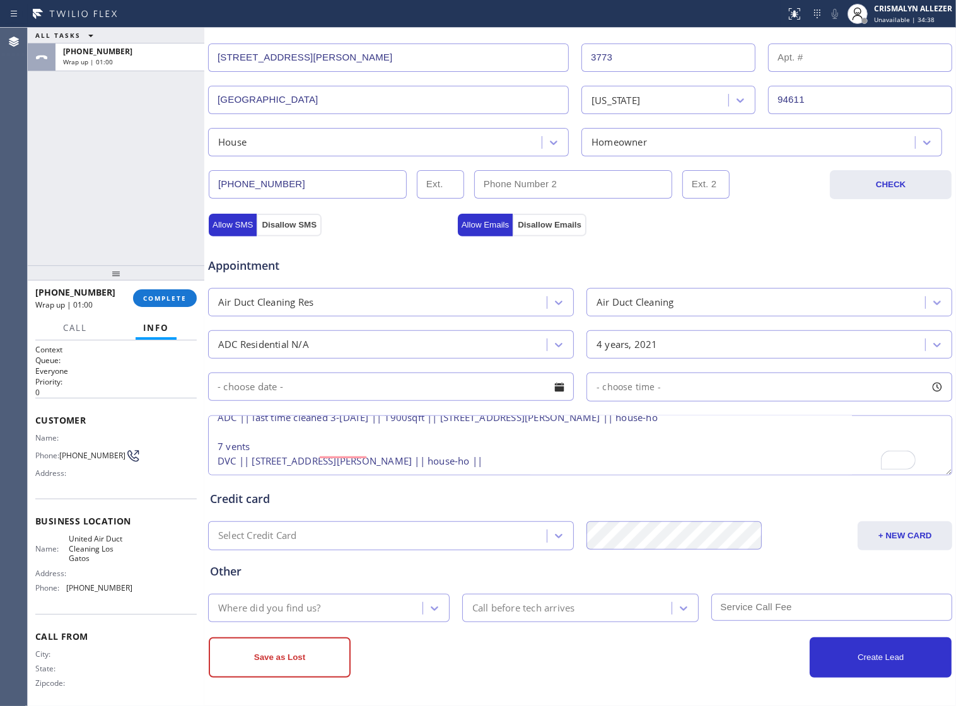
click at [539, 446] on textarea "ADC || last time cleaned 3-[DATE] || 1900sqft || [STREET_ADDRESS][PERSON_NAME] …" at bounding box center [580, 446] width 744 height 60
paste textarea "United Air Duct Cleaning Los Gatos"
type textarea "ADC || last time cleaned 3-[DATE] || 1900sqft || [STREET_ADDRESS][PERSON_NAME] …"
click at [429, 607] on icon at bounding box center [434, 608] width 13 height 13
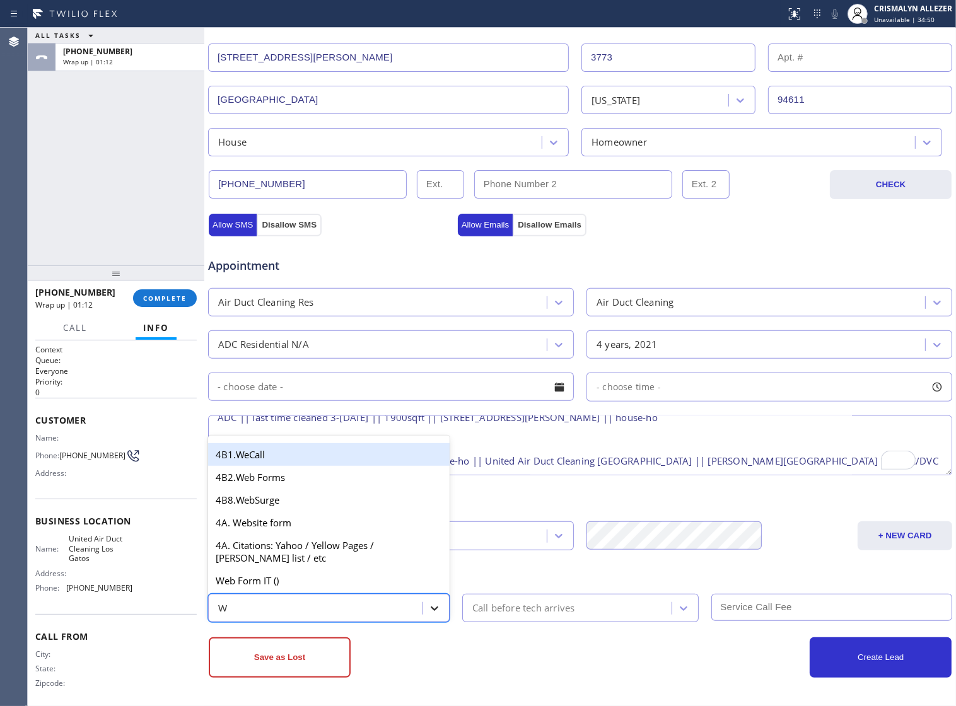
type input "WE"
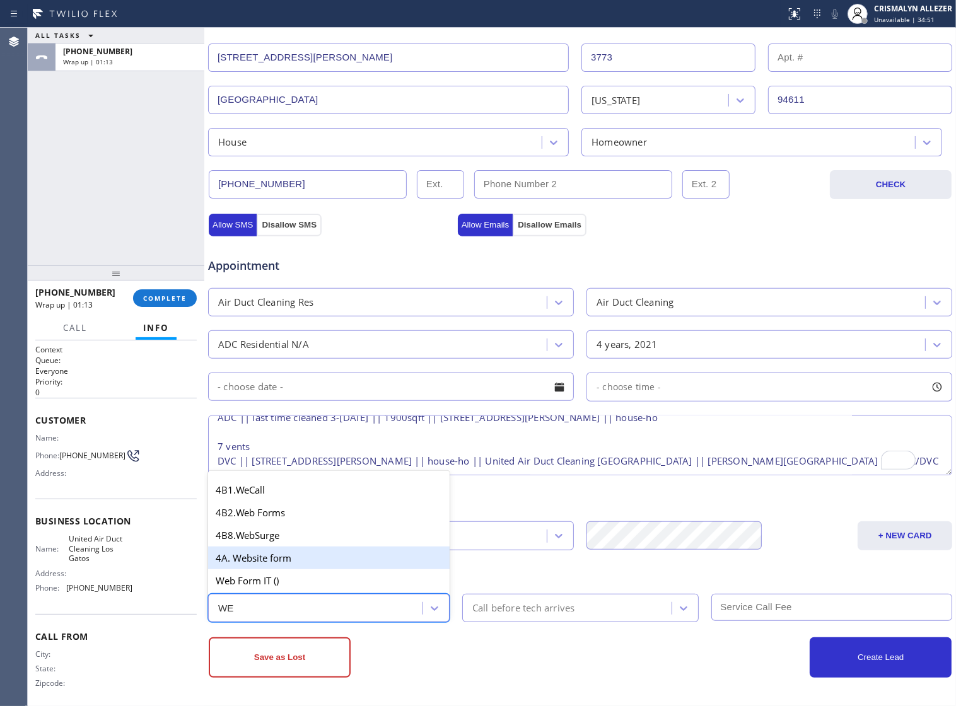
click at [322, 566] on div "4A. Website form" at bounding box center [328, 558] width 241 height 23
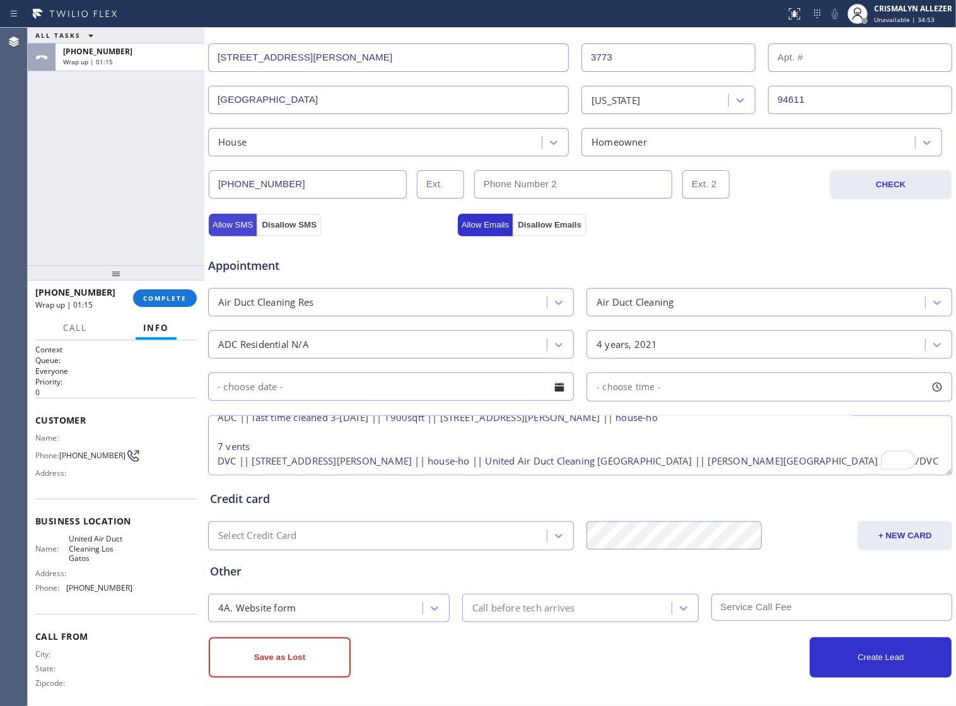
click at [249, 219] on button "Allow SMS" at bounding box center [233, 225] width 48 height 23
click at [495, 221] on button "Allow Emails" at bounding box center [485, 225] width 55 height 23
click at [311, 681] on div "Business location United Air Duct Cleaning [GEOGRAPHIC_DATA] [PHONE_NUMBER] Per…" at bounding box center [580, 259] width 752 height 893
click at [313, 669] on button "Save as Lost" at bounding box center [280, 657] width 142 height 40
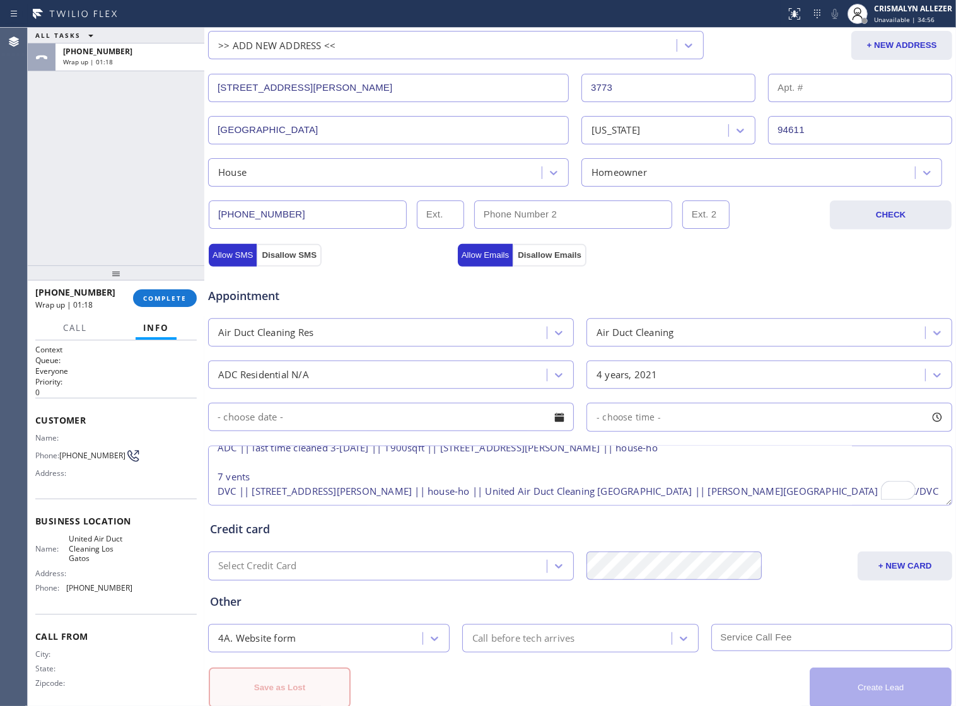
scroll to position [327, 0]
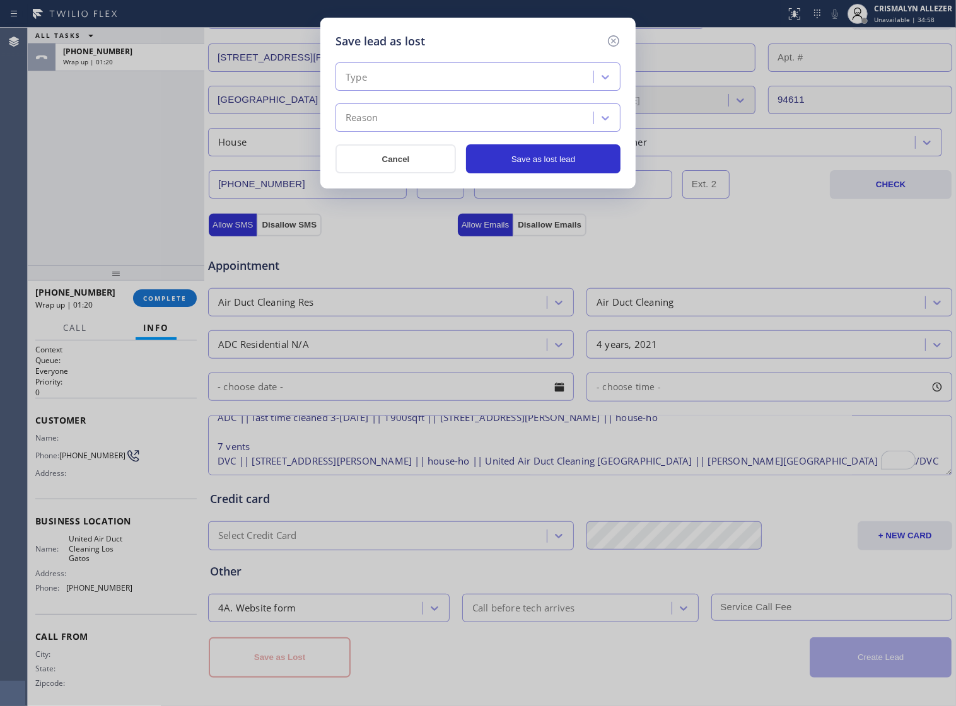
click at [455, 76] on div "Type" at bounding box center [466, 77] width 254 height 22
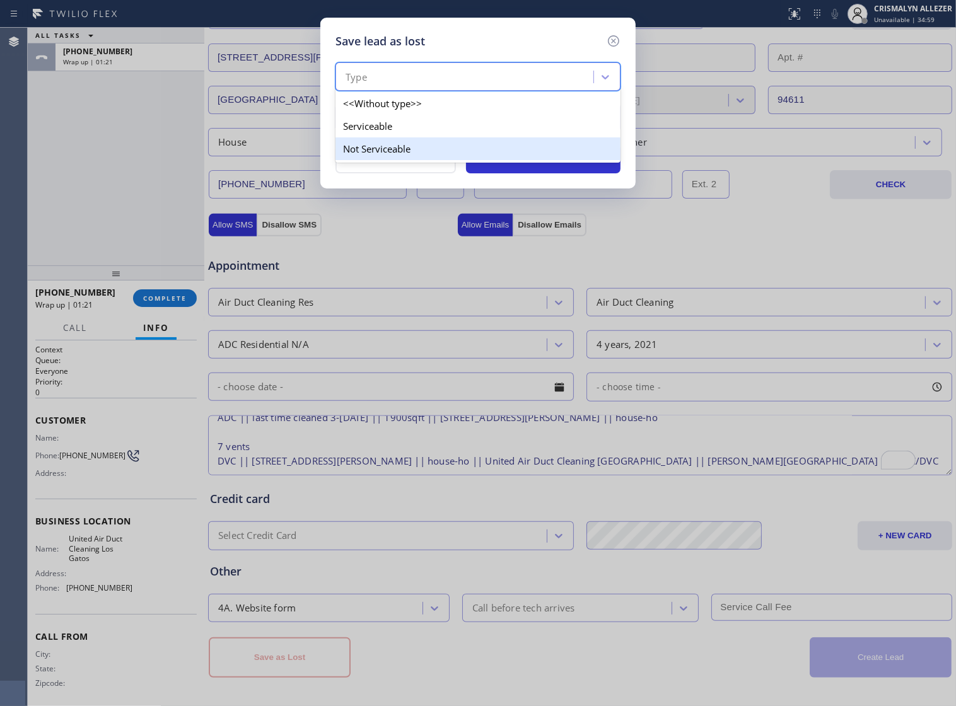
click at [413, 160] on div "Not Serviceable" at bounding box center [477, 148] width 285 height 23
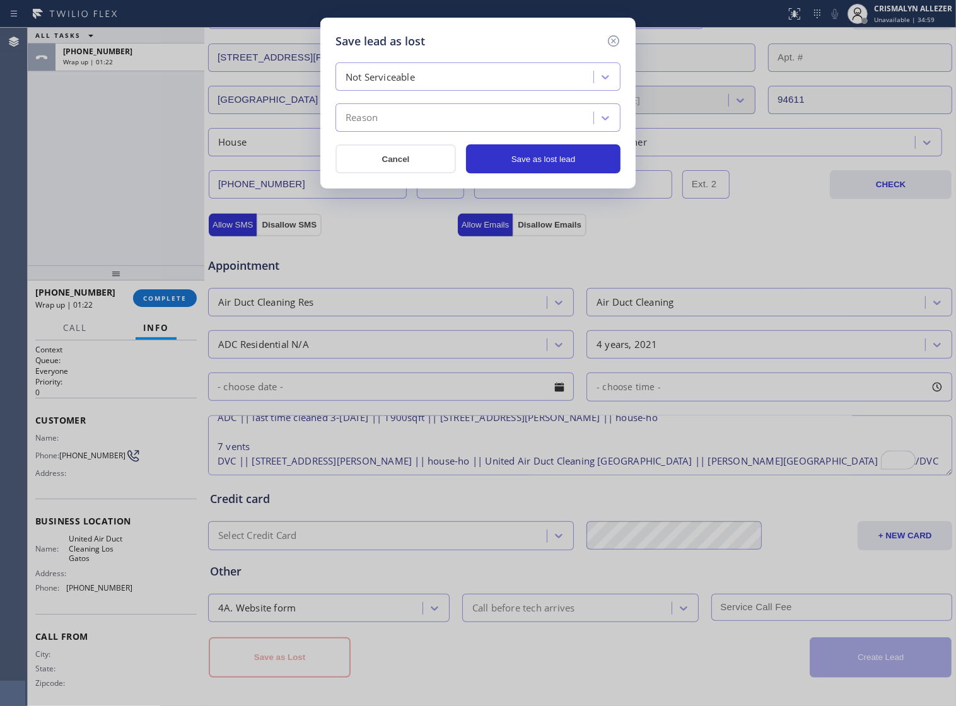
click at [457, 124] on div "Reason" at bounding box center [466, 118] width 254 height 22
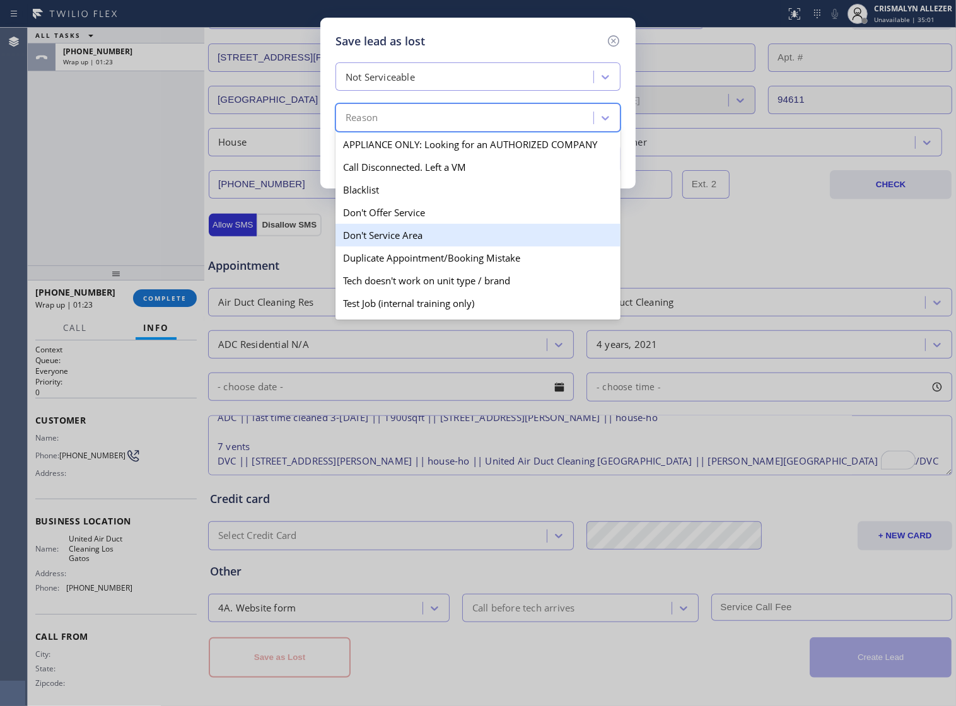
click at [410, 244] on div "Don't Service Area" at bounding box center [477, 235] width 285 height 23
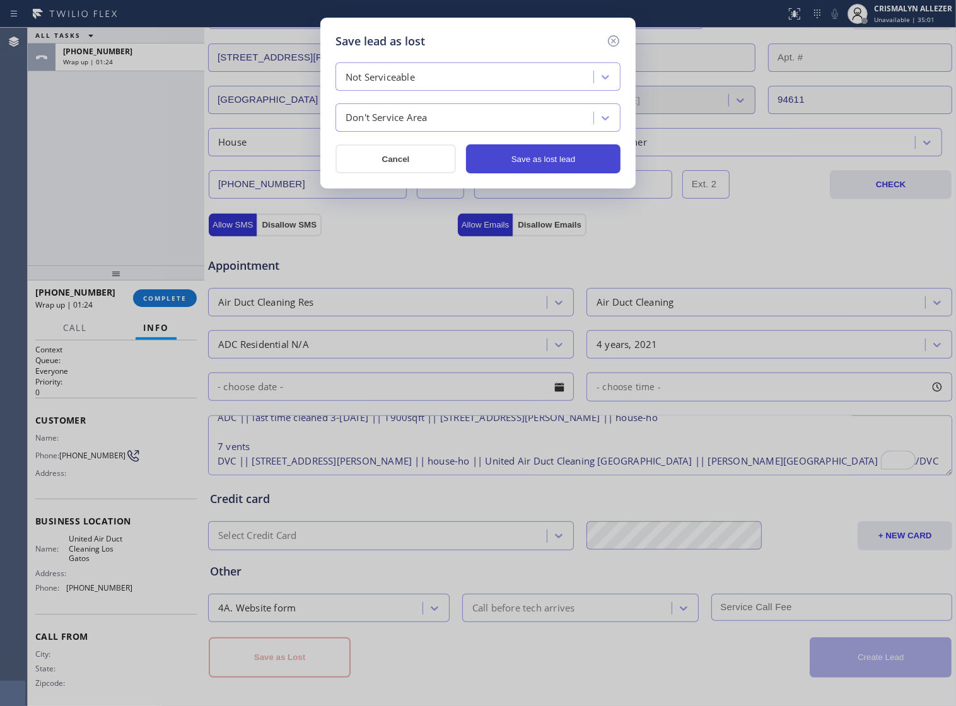
click at [539, 163] on button "Save as lost lead" at bounding box center [543, 158] width 154 height 29
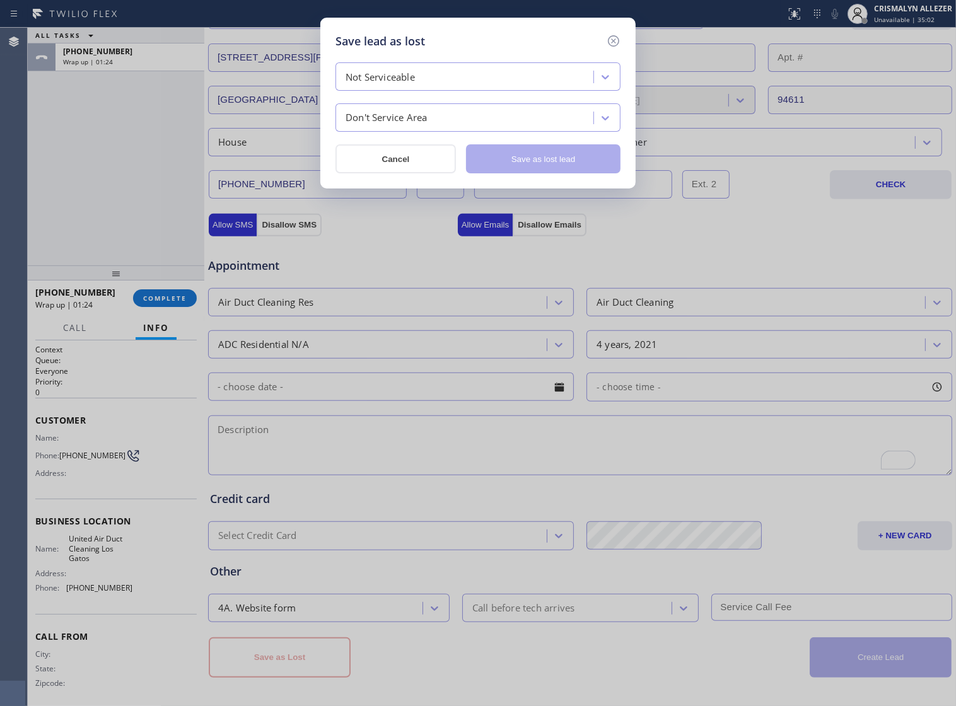
scroll to position [0, 0]
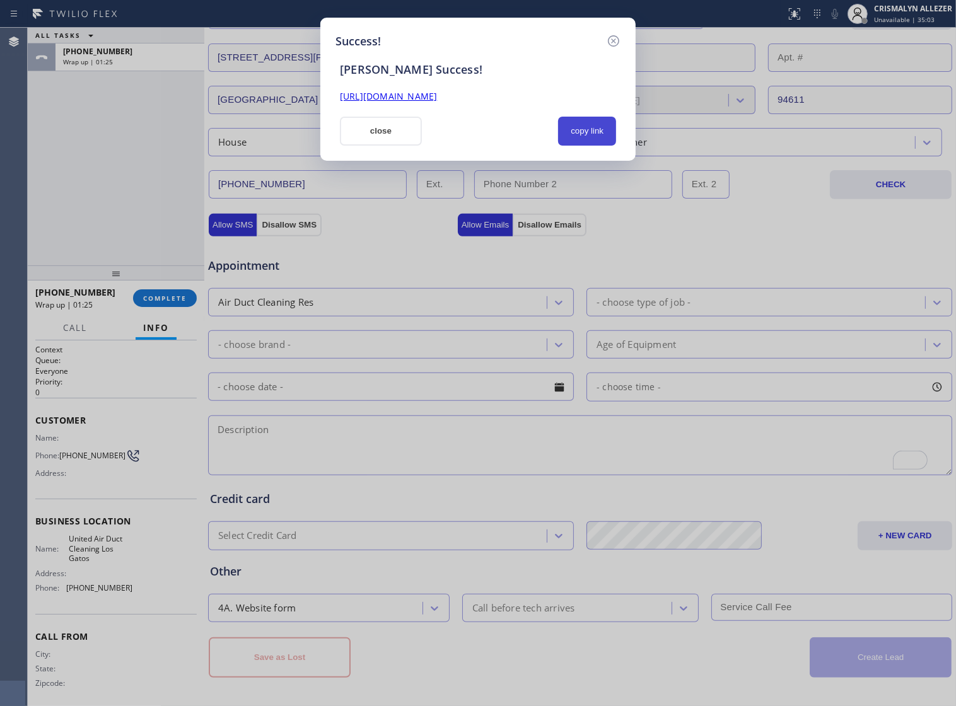
click at [578, 134] on button "copy link" at bounding box center [587, 131] width 58 height 29
click at [411, 137] on button "close" at bounding box center [381, 131] width 82 height 29
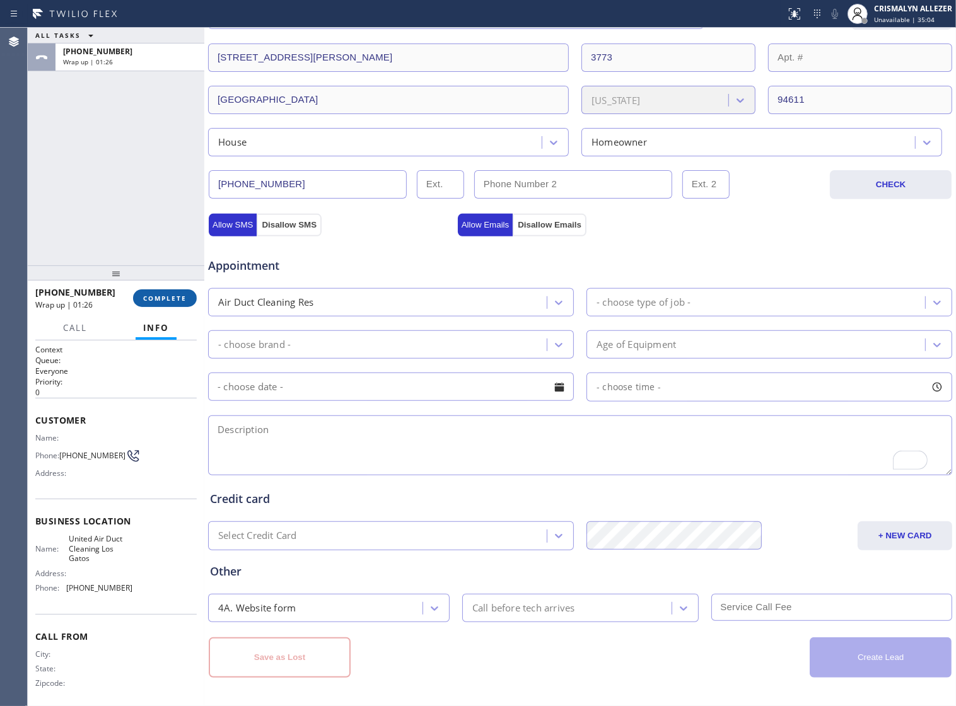
click at [168, 300] on span "COMPLETE" at bounding box center [165, 298] width 44 height 9
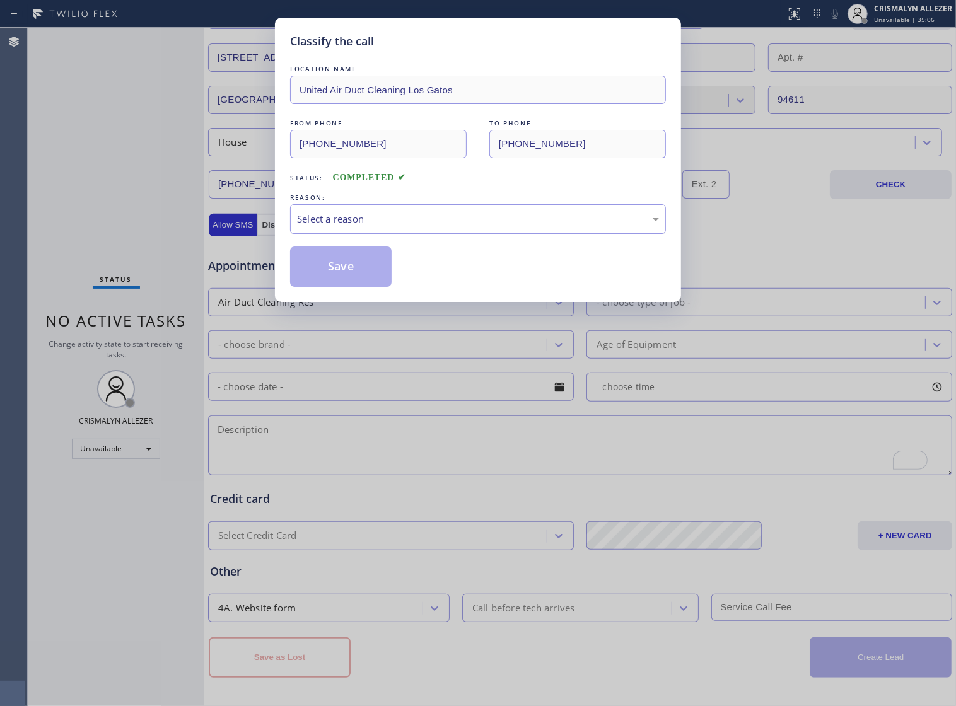
click at [490, 226] on div "Select a reason" at bounding box center [478, 219] width 362 height 15
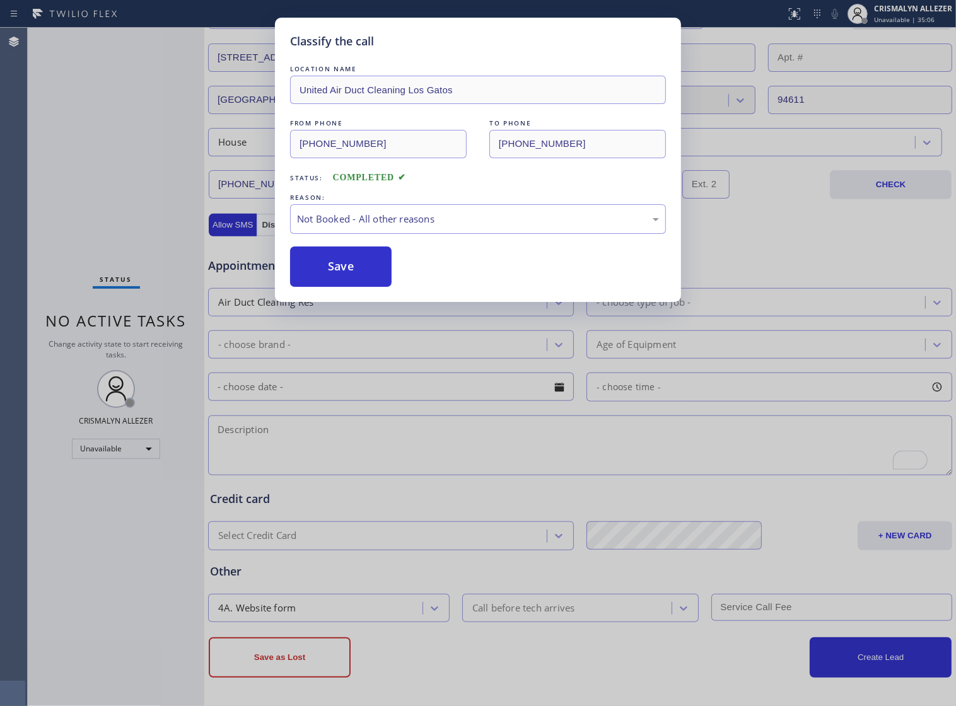
click at [338, 284] on button "Save" at bounding box center [341, 267] width 102 height 40
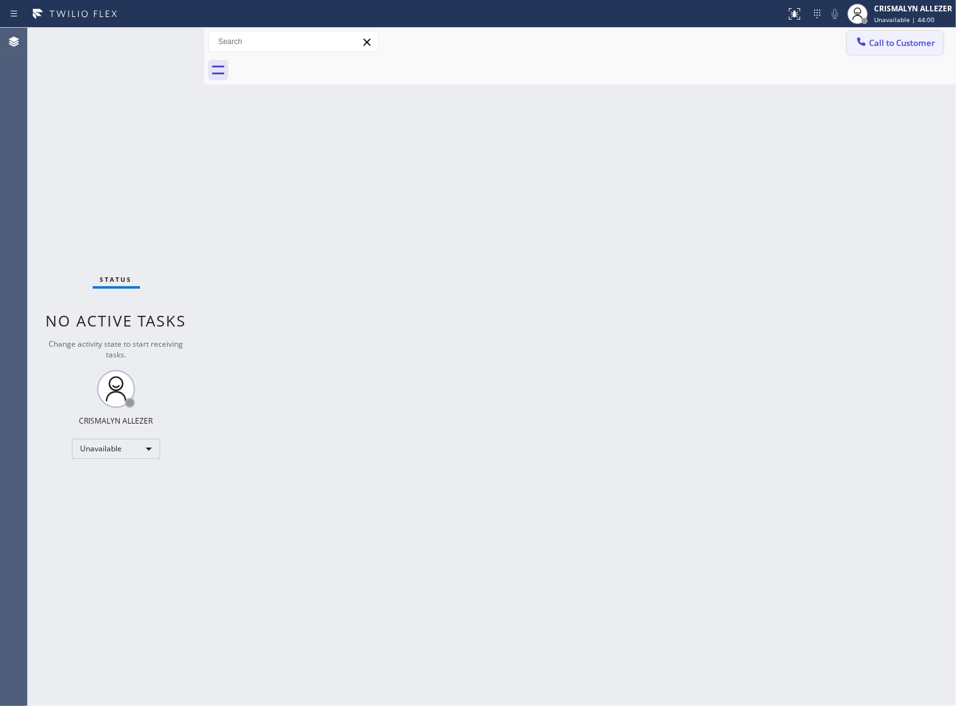
click at [869, 42] on span "Call to Customer" at bounding box center [902, 42] width 66 height 11
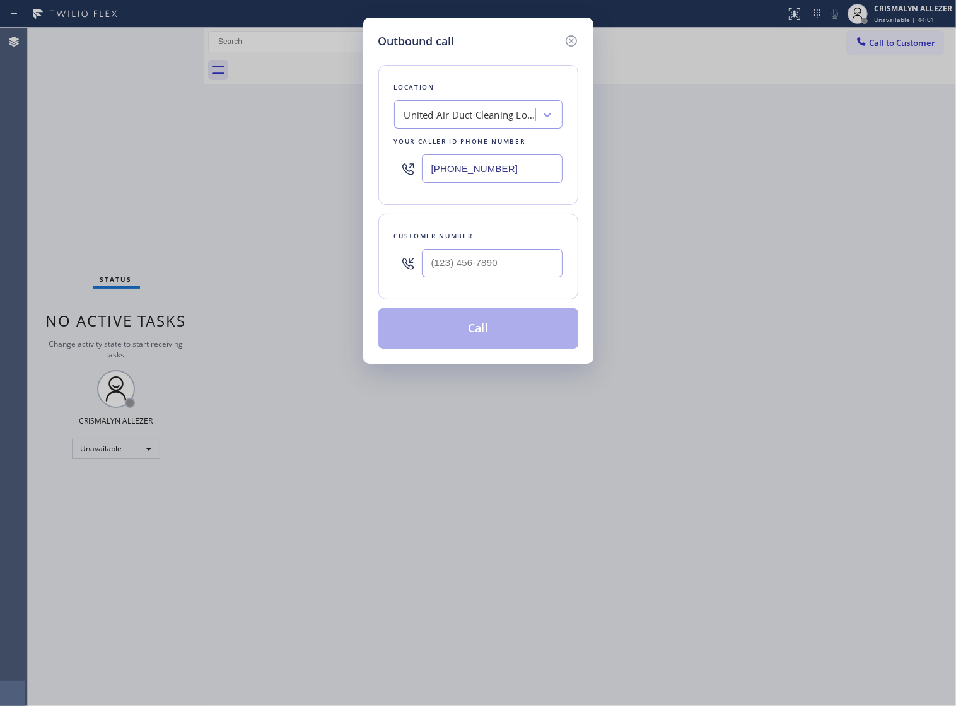
drag, startPoint x: 537, startPoint y: 178, endPoint x: 175, endPoint y: 161, distance: 361.7
click at [202, 161] on div "Outbound call Location United Air Duct Cleaning [GEOGRAPHIC_DATA] Your caller i…" at bounding box center [478, 353] width 956 height 706
paste input "844) 988-0068"
type input "[PHONE_NUMBER]"
click at [530, 277] on input "(___) ___-____" at bounding box center [492, 263] width 141 height 28
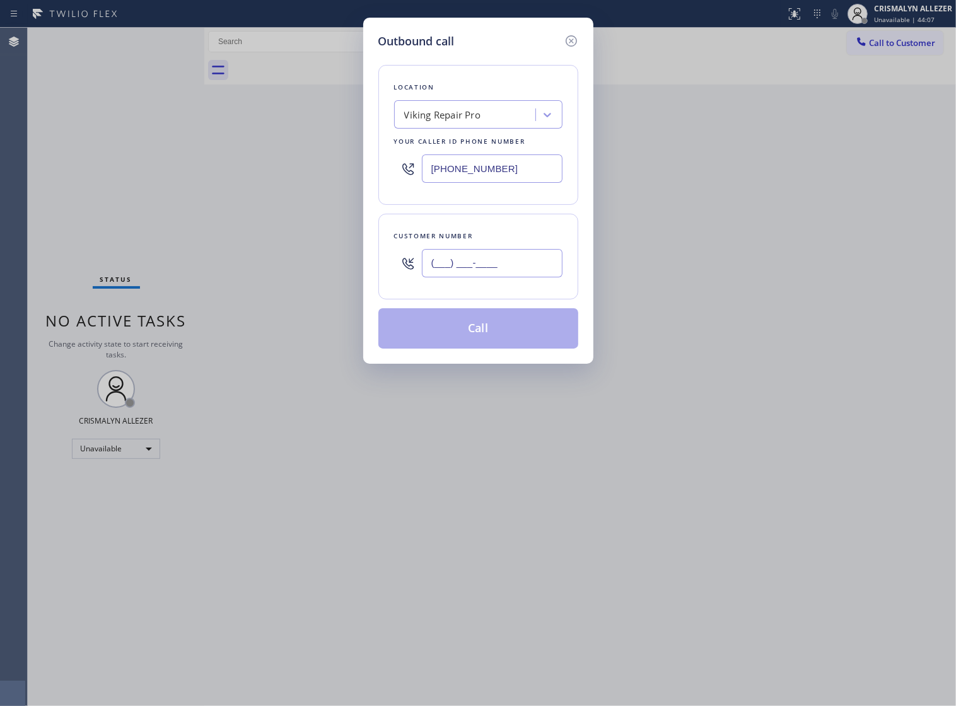
paste input "863) 640-3372"
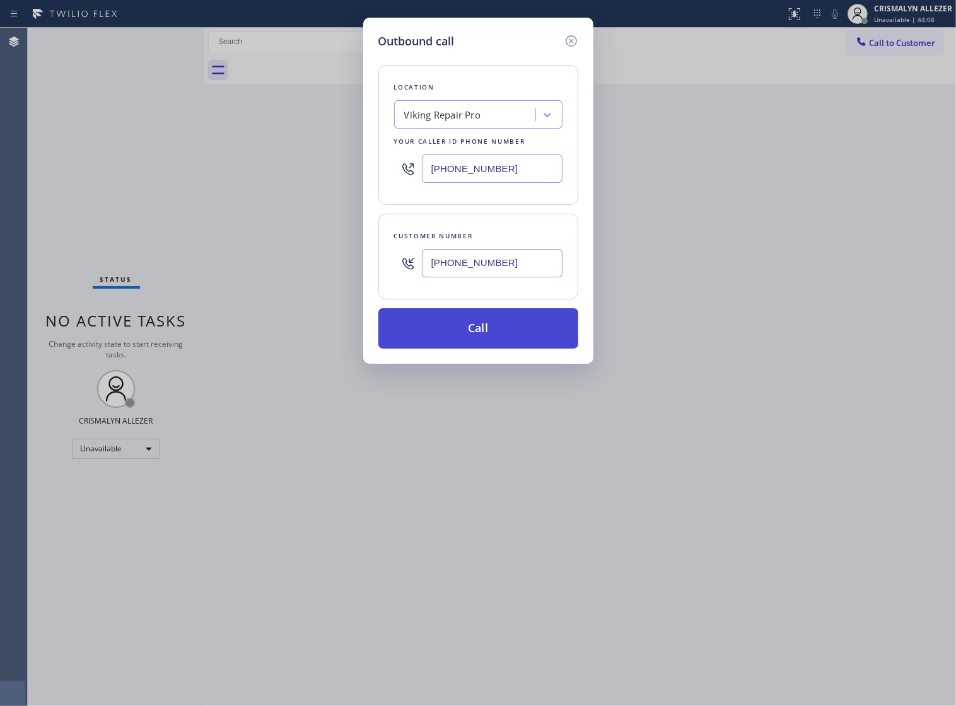
type input "[PHONE_NUMBER]"
click at [479, 347] on button "Call" at bounding box center [478, 328] width 200 height 40
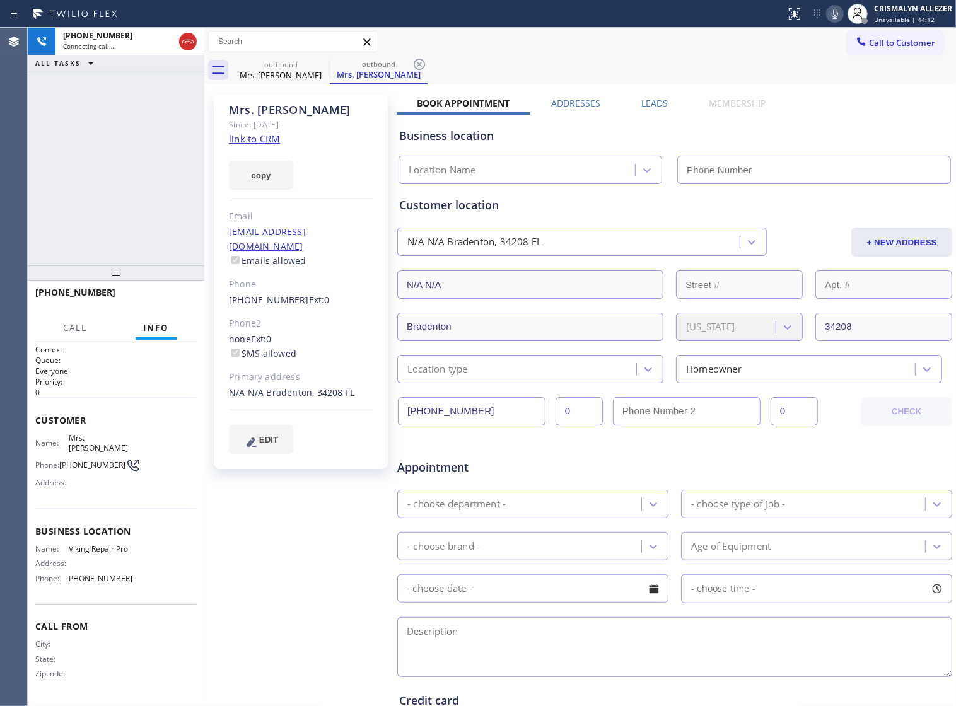
type input "[PHONE_NUMBER]"
click at [164, 300] on span "HANG UP" at bounding box center [167, 298] width 38 height 9
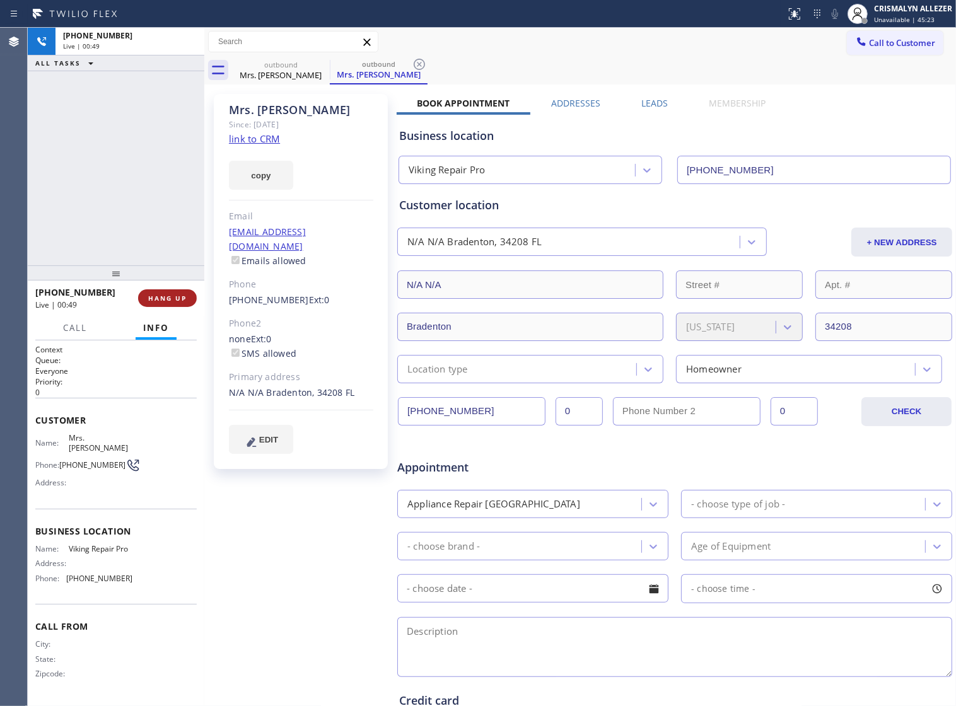
click at [164, 300] on span "HANG UP" at bounding box center [167, 298] width 38 height 9
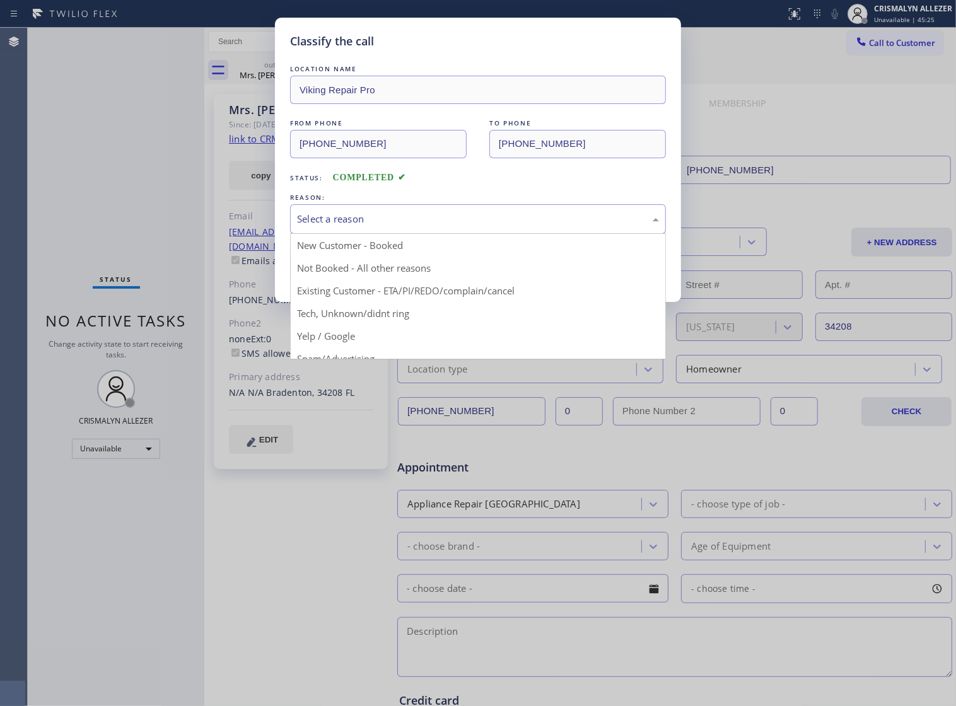
click at [505, 226] on div "Select a reason" at bounding box center [478, 219] width 362 height 15
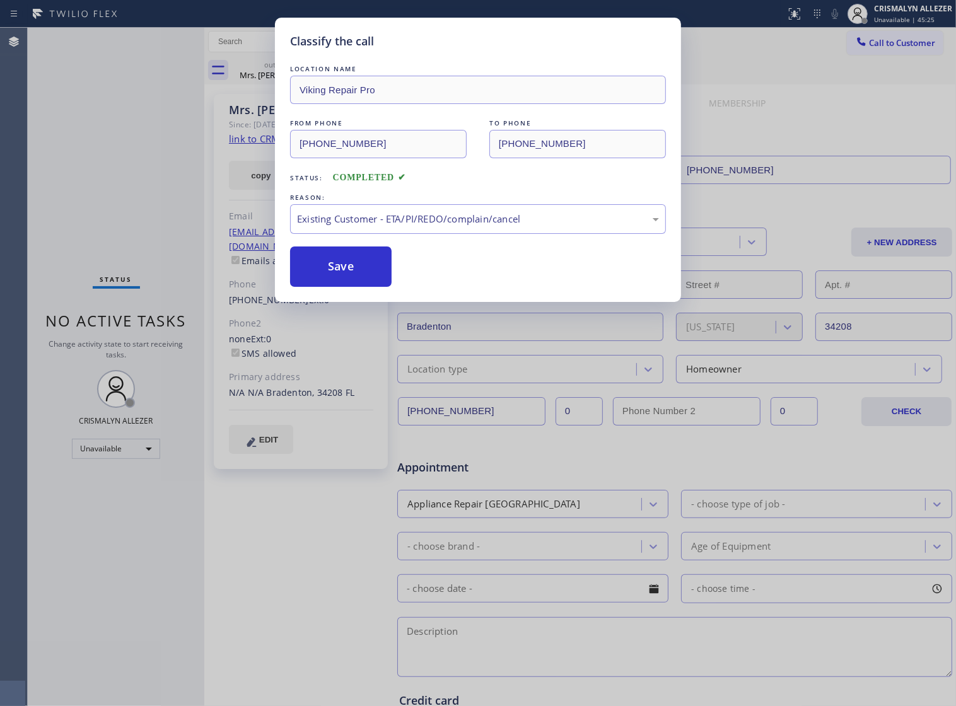
click at [348, 287] on button "Save" at bounding box center [341, 267] width 102 height 40
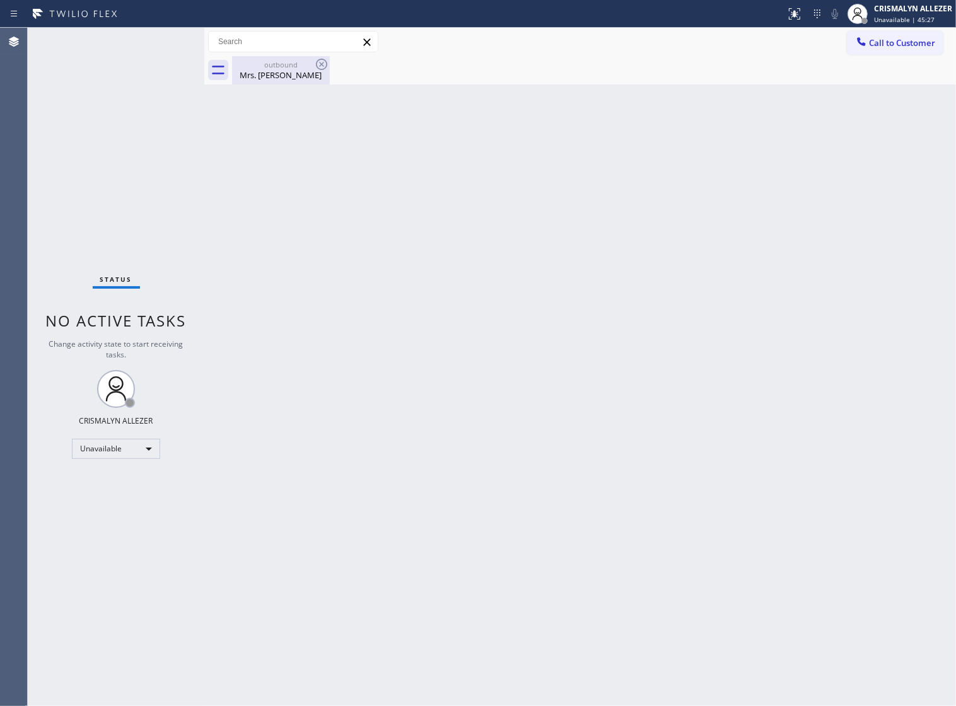
drag, startPoint x: 274, startPoint y: 79, endPoint x: 313, endPoint y: 71, distance: 39.3
click at [288, 77] on div "Mrs. [PERSON_NAME]" at bounding box center [280, 74] width 95 height 11
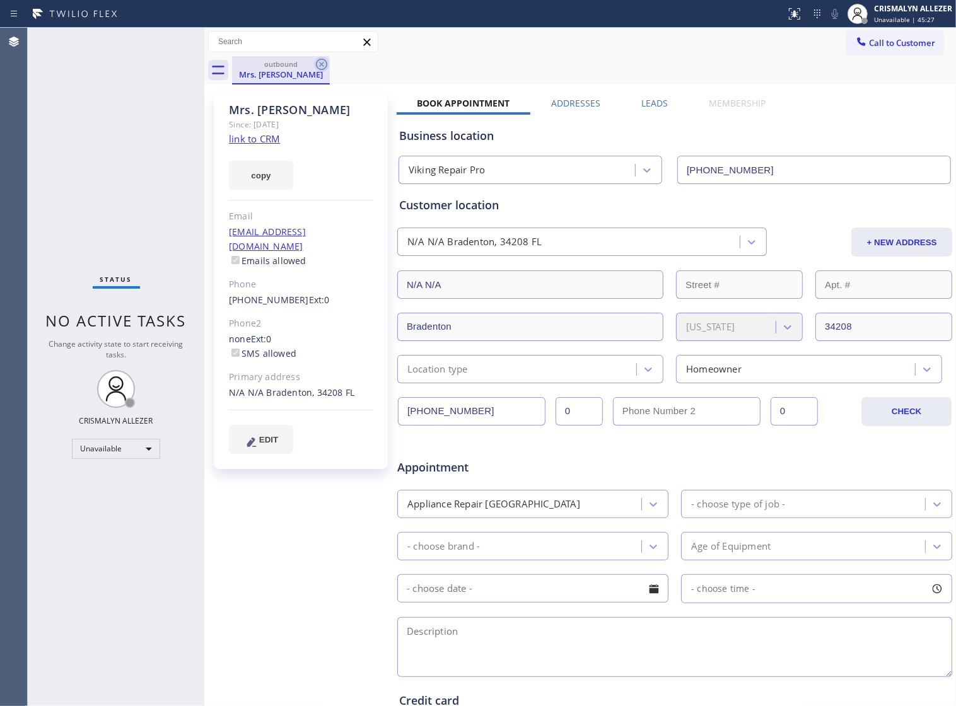
click at [323, 66] on icon at bounding box center [321, 64] width 11 height 11
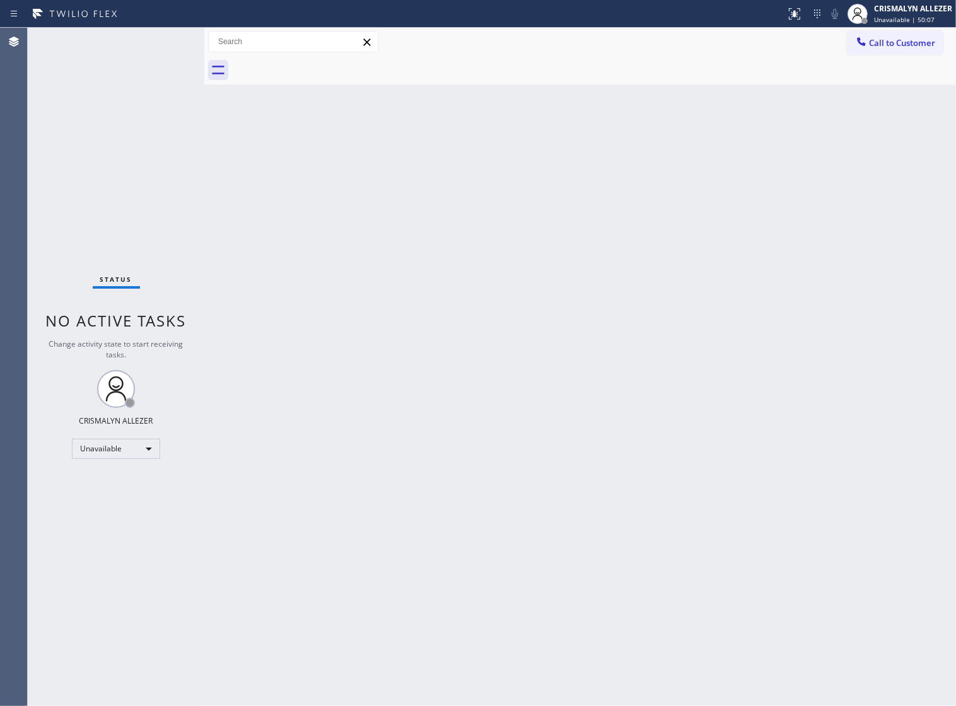
click at [899, 38] on span "Call to Customer" at bounding box center [902, 42] width 66 height 11
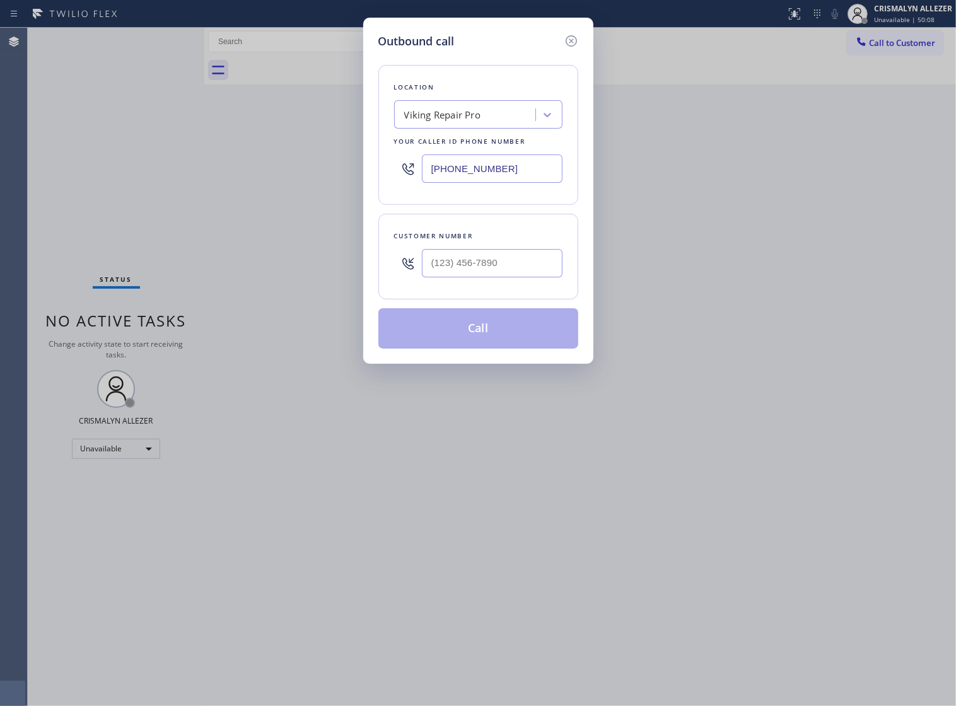
drag, startPoint x: 546, startPoint y: 181, endPoint x: 259, endPoint y: 193, distance: 287.8
click at [259, 193] on div "Outbound call Location Viking Repair Pro Your caller id phone number [PHONE_NUM…" at bounding box center [478, 353] width 956 height 706
paste input "18) 337-3815"
click at [695, 131] on div "Outbound call Location Viking Repair Pro Your caller id phone number [PHONE_NUM…" at bounding box center [478, 353] width 956 height 706
drag, startPoint x: 520, startPoint y: 175, endPoint x: 223, endPoint y: 165, distance: 297.8
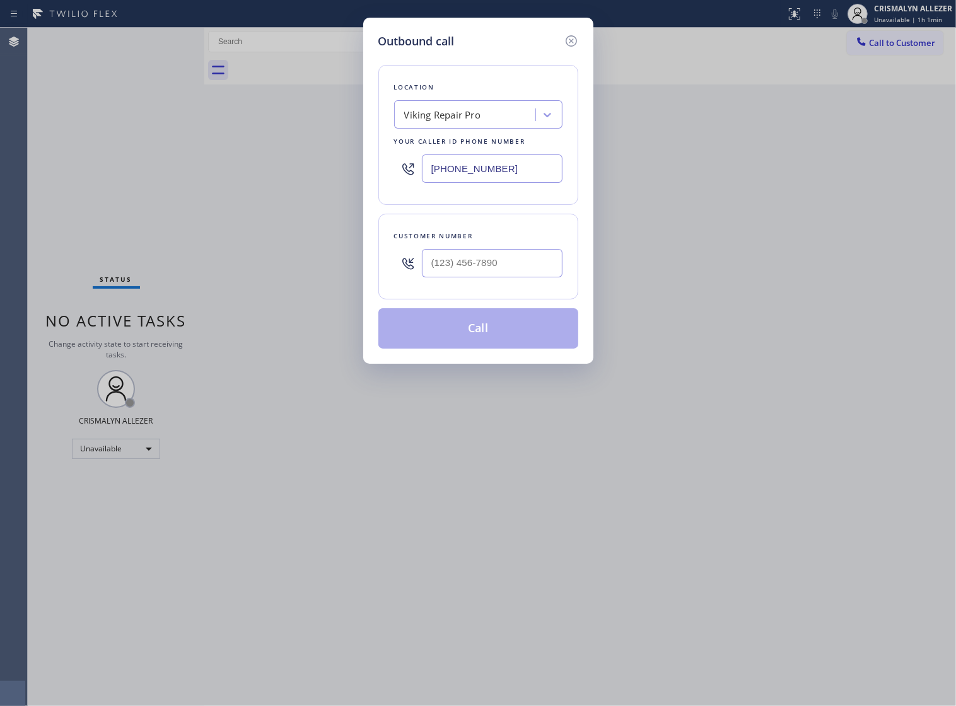
click at [223, 165] on div "Outbound call Location Viking Repair Pro Your caller id phone number [PHONE_NUM…" at bounding box center [478, 353] width 956 height 706
paste input "631) 203-1974"
type input "[PHONE_NUMBER]"
click at [495, 277] on input "(___) ___-____" at bounding box center [492, 263] width 141 height 28
paste input "631) 299-9292"
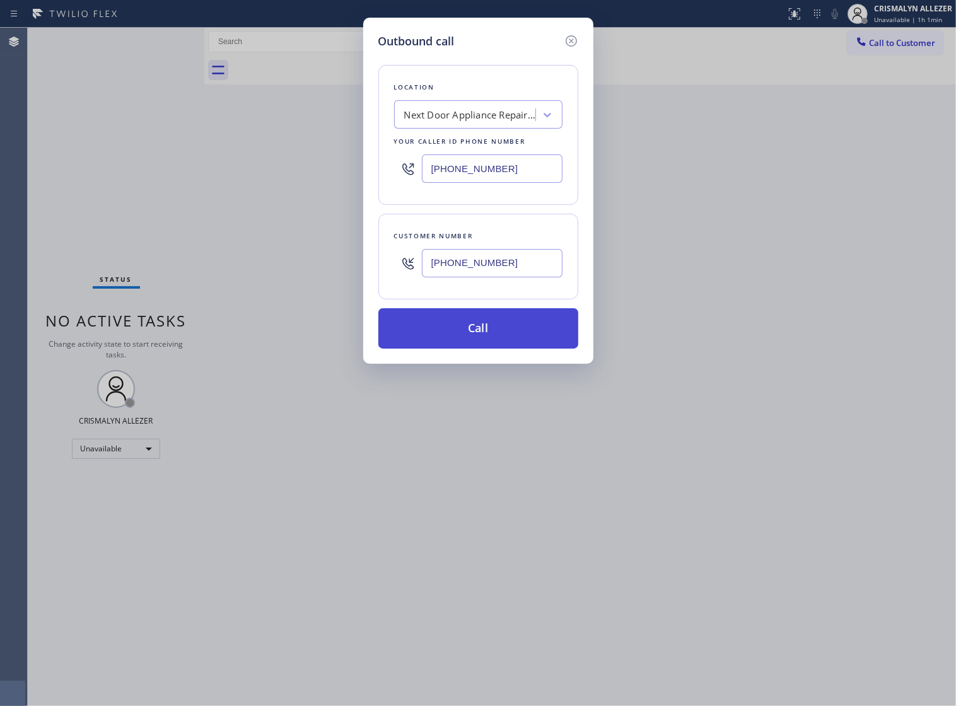
type input "[PHONE_NUMBER]"
click at [487, 349] on button "Call" at bounding box center [478, 328] width 200 height 40
click at [477, 349] on button "Call" at bounding box center [478, 328] width 200 height 40
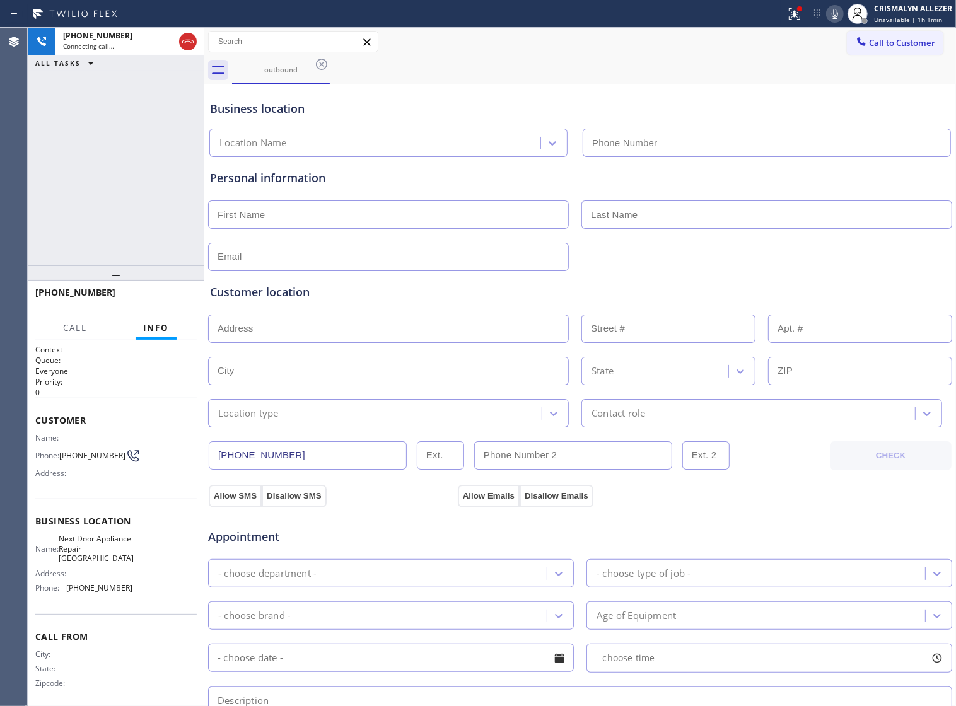
type input "[PHONE_NUMBER]"
click at [151, 296] on span "HANG UP" at bounding box center [167, 298] width 38 height 9
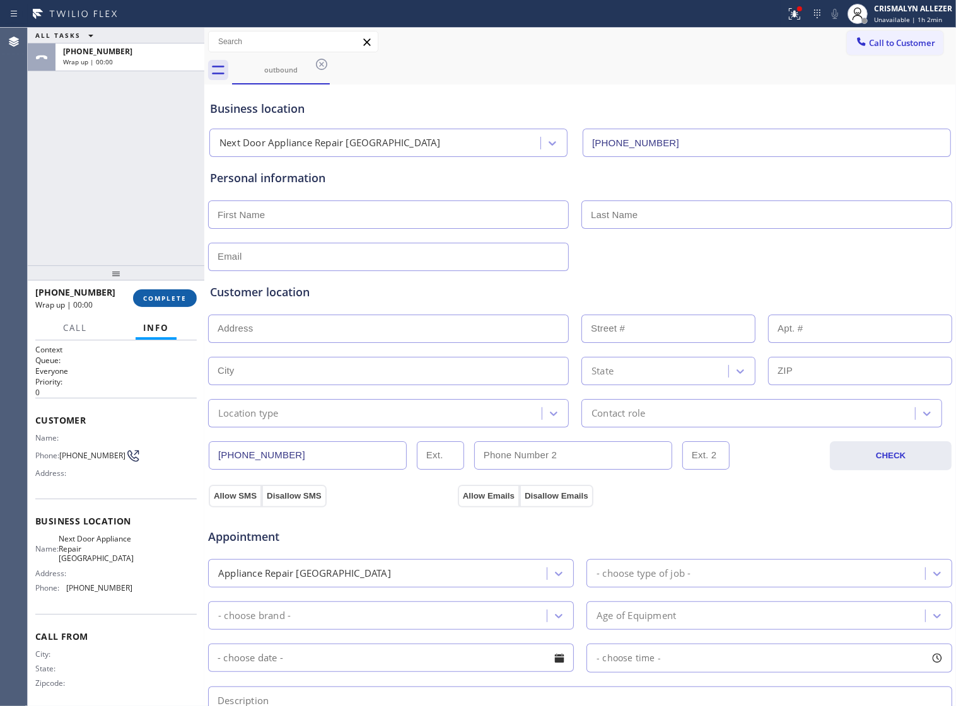
click at [151, 296] on span "COMPLETE" at bounding box center [165, 298] width 44 height 9
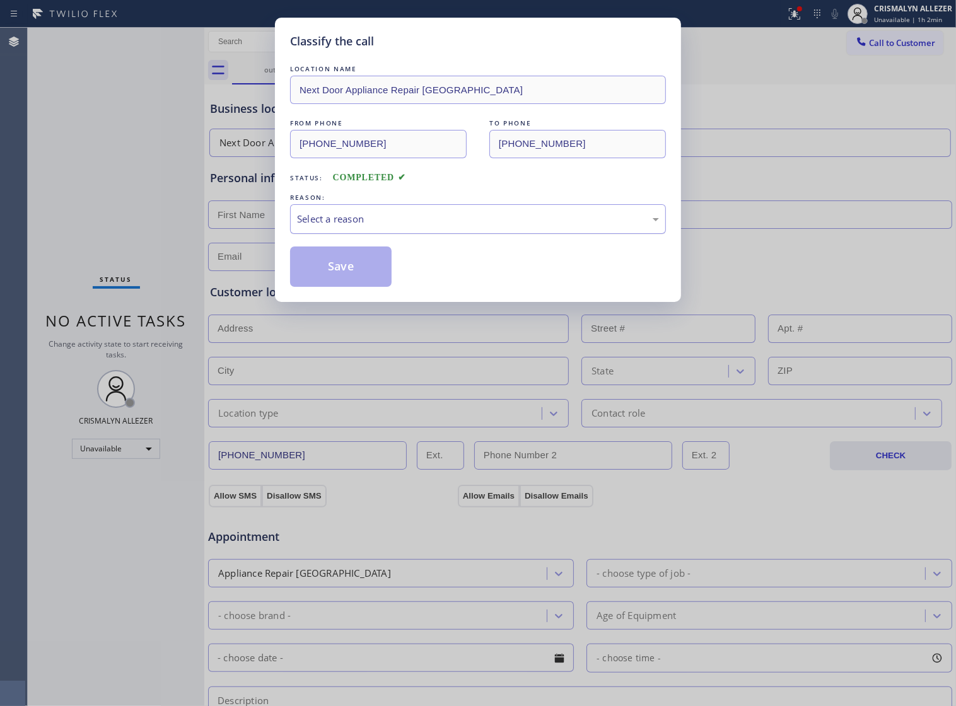
drag, startPoint x: 470, startPoint y: 237, endPoint x: 458, endPoint y: 243, distance: 13.3
click at [470, 226] on div "Select a reason" at bounding box center [478, 219] width 362 height 15
click at [340, 281] on button "Save" at bounding box center [341, 267] width 102 height 40
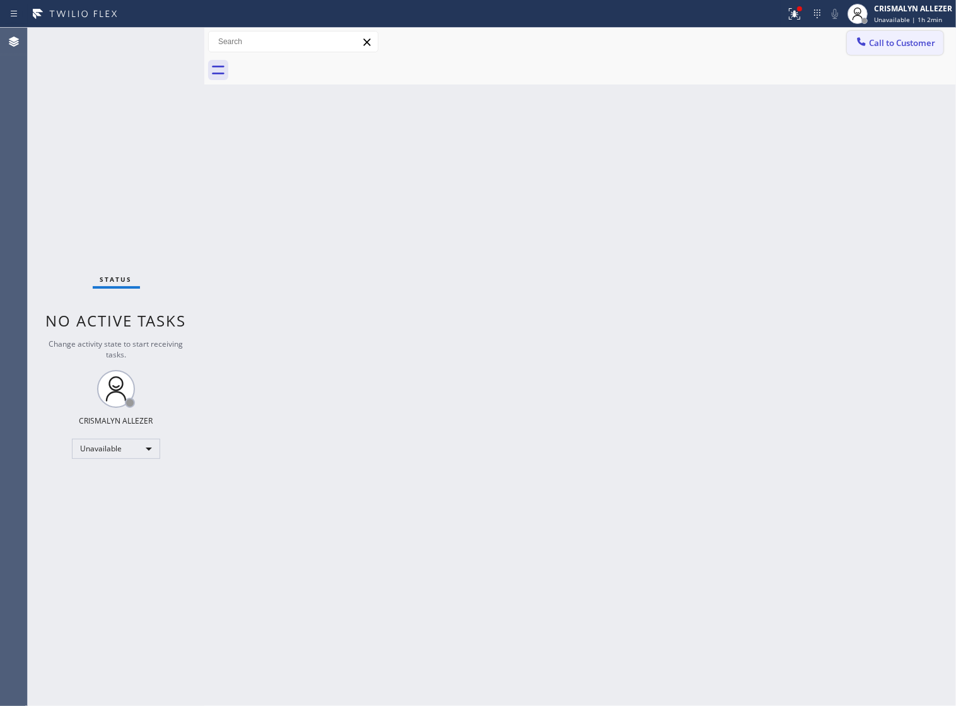
click at [880, 45] on span "Call to Customer" at bounding box center [902, 42] width 66 height 11
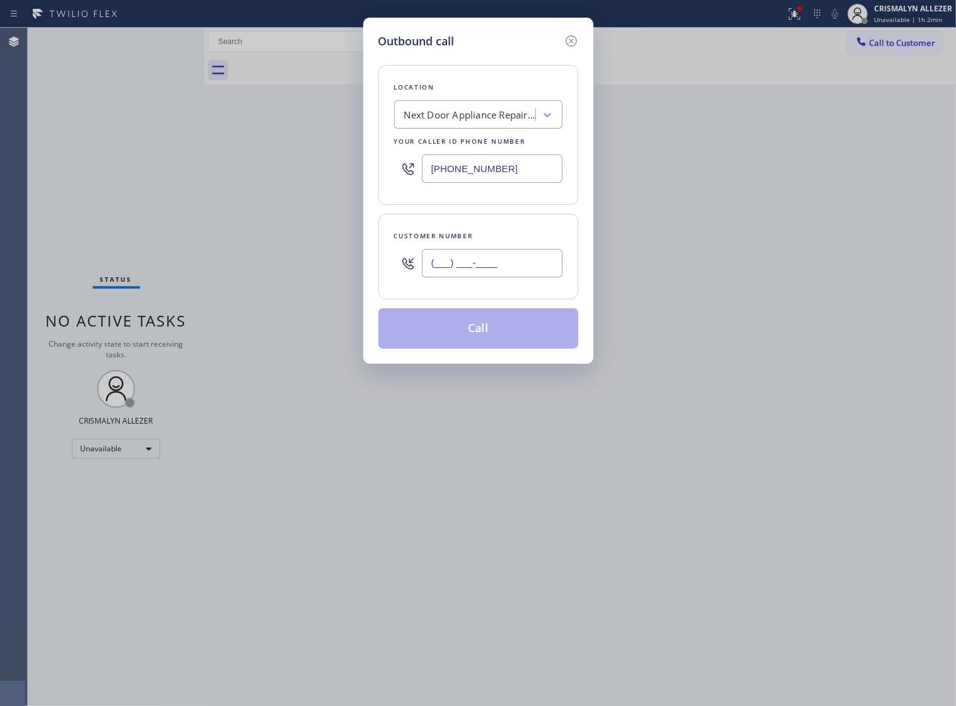
click at [518, 277] on input "(___) ___-____" at bounding box center [492, 263] width 141 height 28
paste input "631) 299-9292"
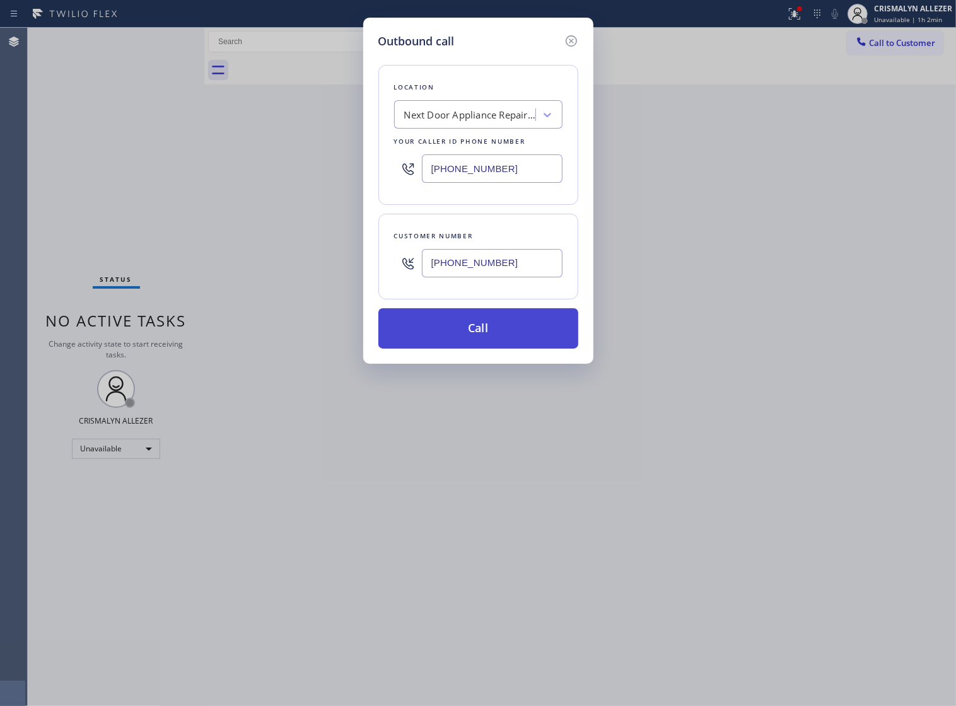
type input "[PHONE_NUMBER]"
click at [486, 345] on button "Call" at bounding box center [478, 328] width 200 height 40
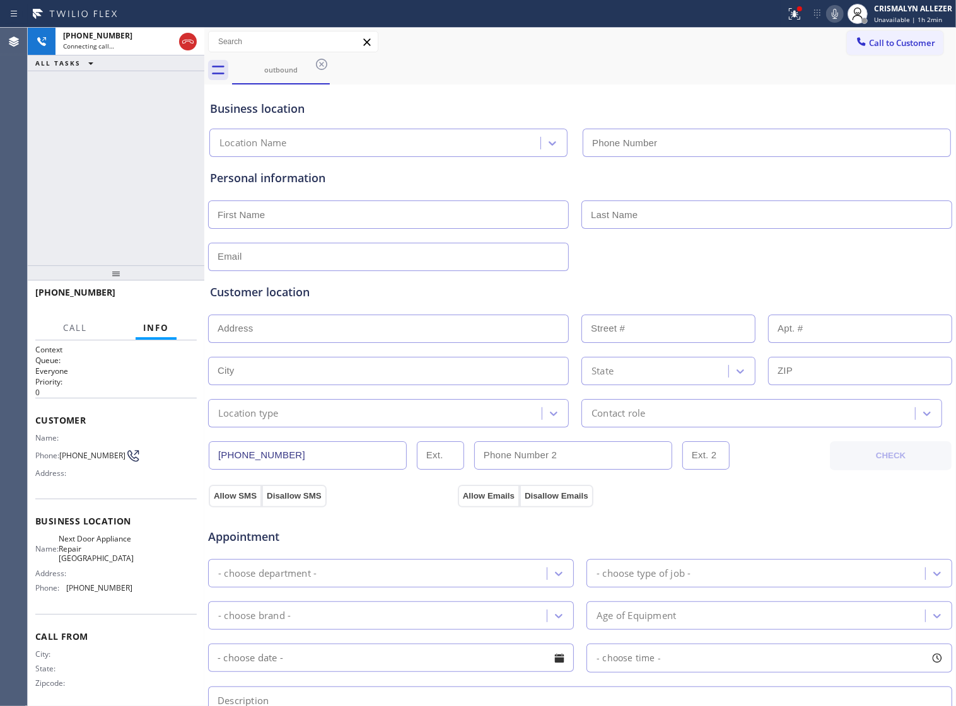
type input "[PHONE_NUMBER]"
click at [153, 299] on span "HANG UP" at bounding box center [167, 298] width 38 height 9
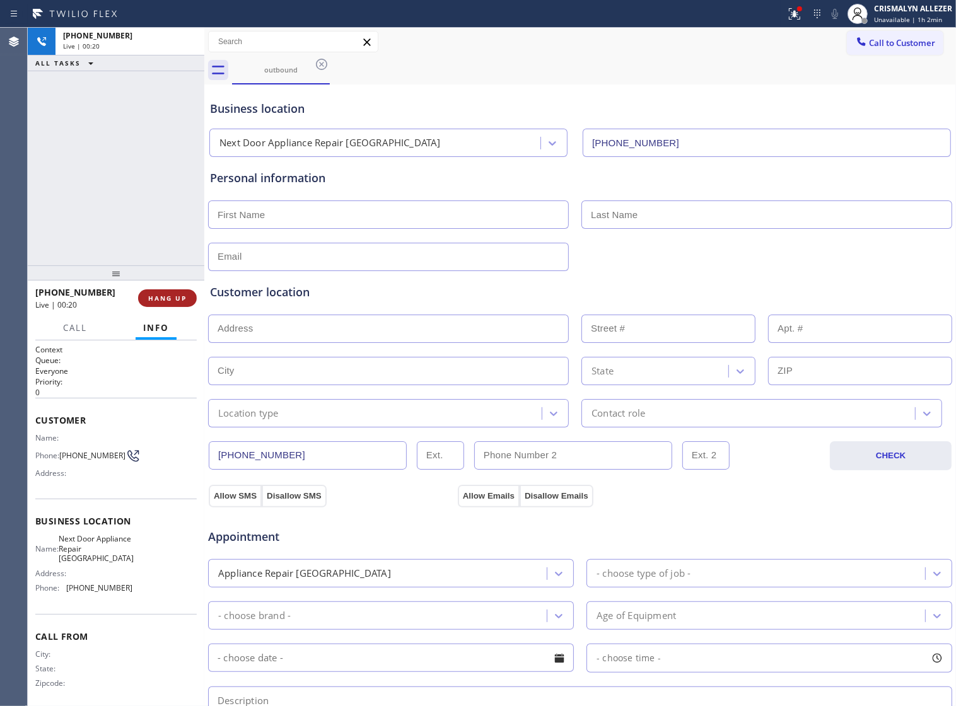
click at [153, 299] on span "HANG UP" at bounding box center [167, 298] width 38 height 9
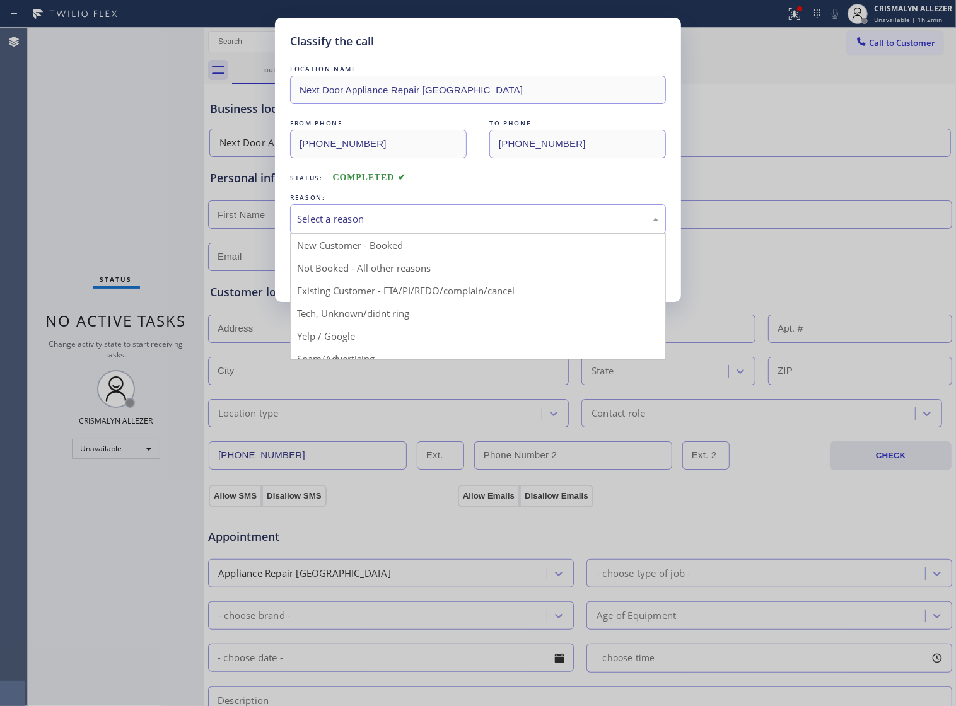
click at [462, 234] on div "Select a reason" at bounding box center [478, 219] width 376 height 30
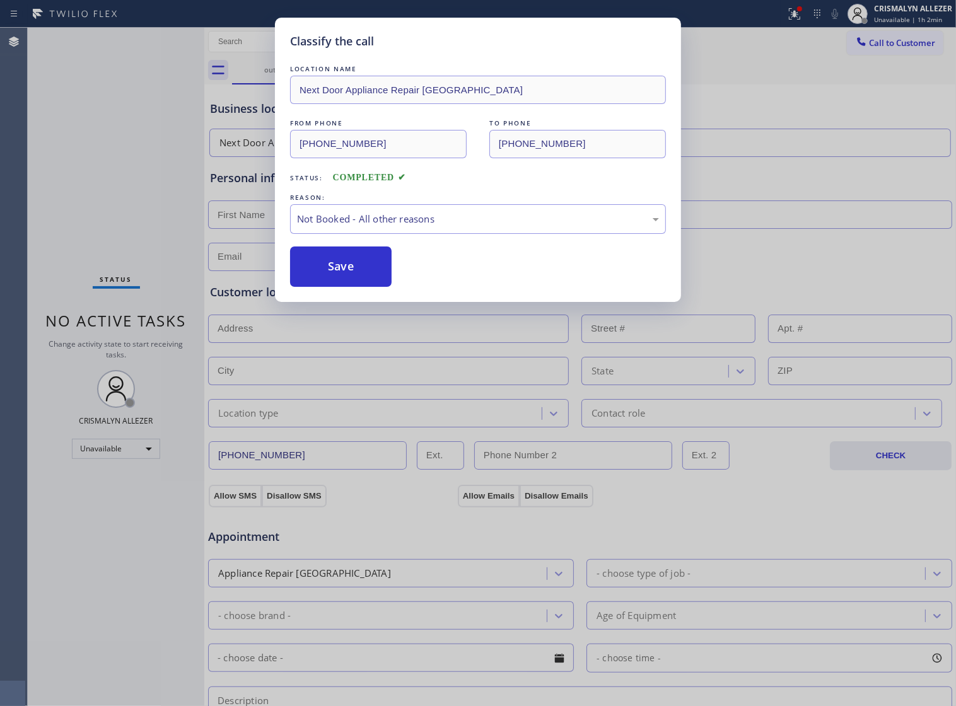
click at [353, 272] on button "Save" at bounding box center [341, 267] width 102 height 40
